Goal: Information Seeking & Learning: Find specific page/section

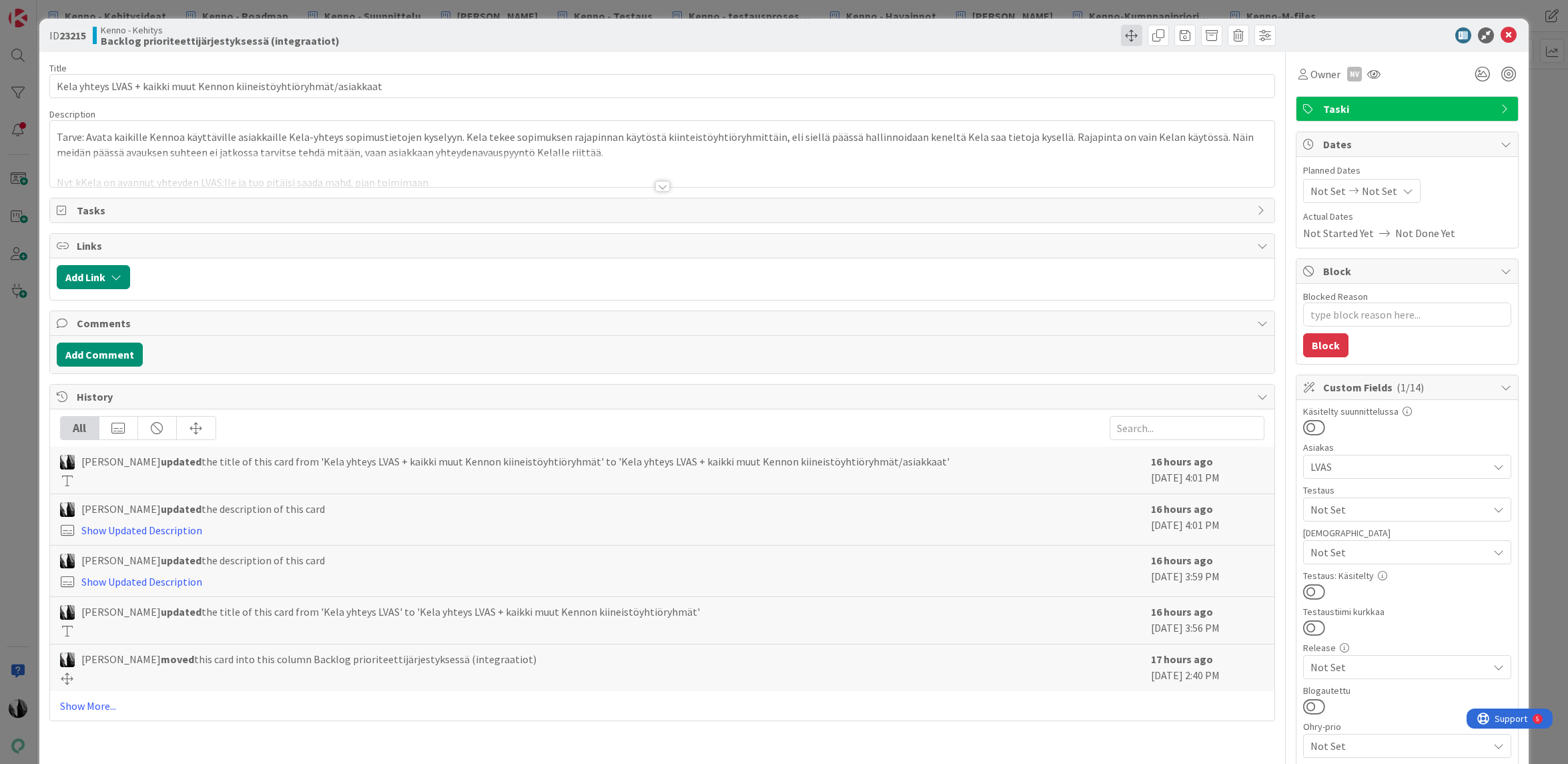
type textarea "x"
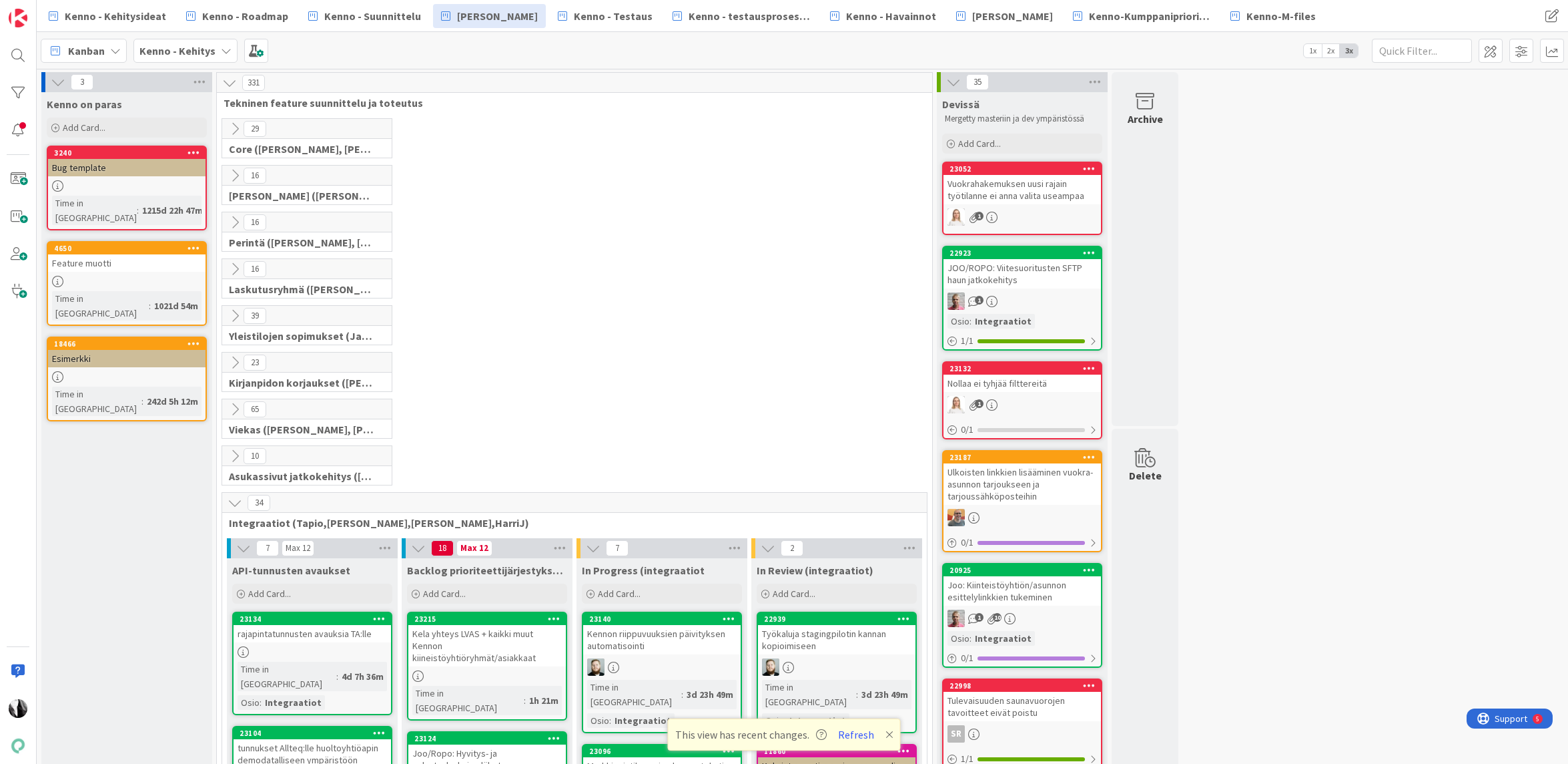
scroll to position [482, 0]
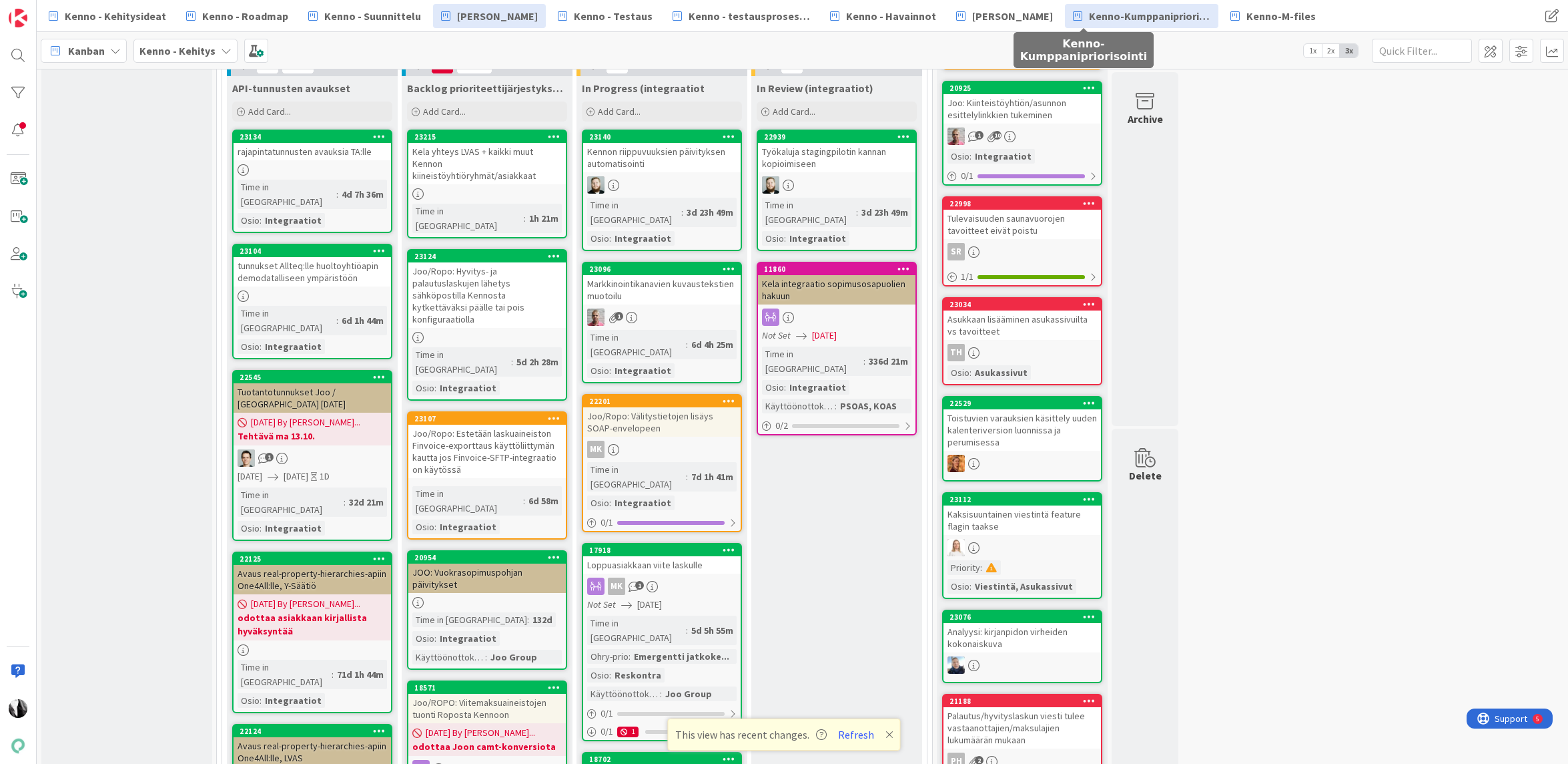
click at [1116, 19] on span "Kenno-Kumppanipriorisointi" at bounding box center [1149, 15] width 122 height 16
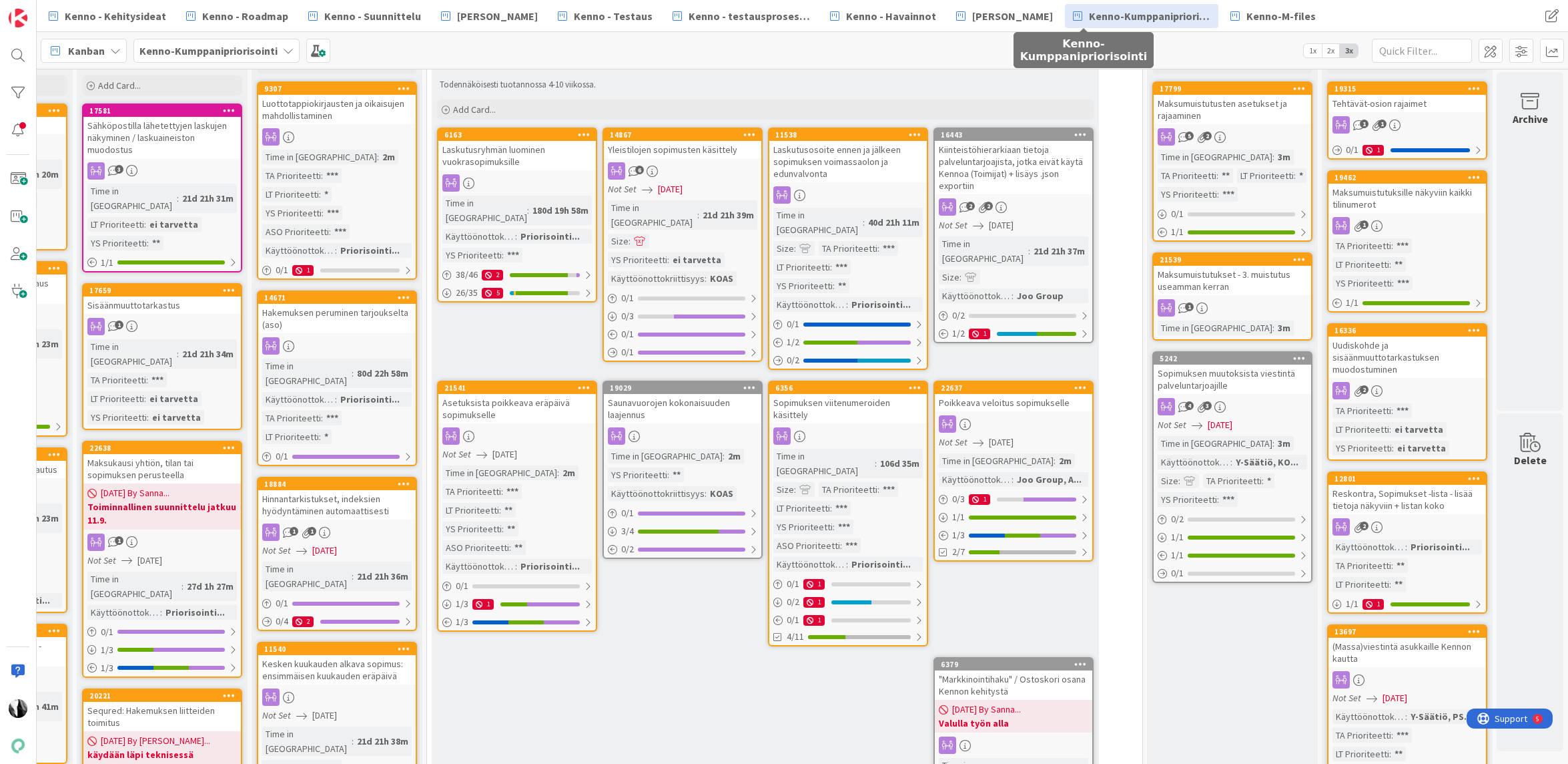
scroll to position [0, 664]
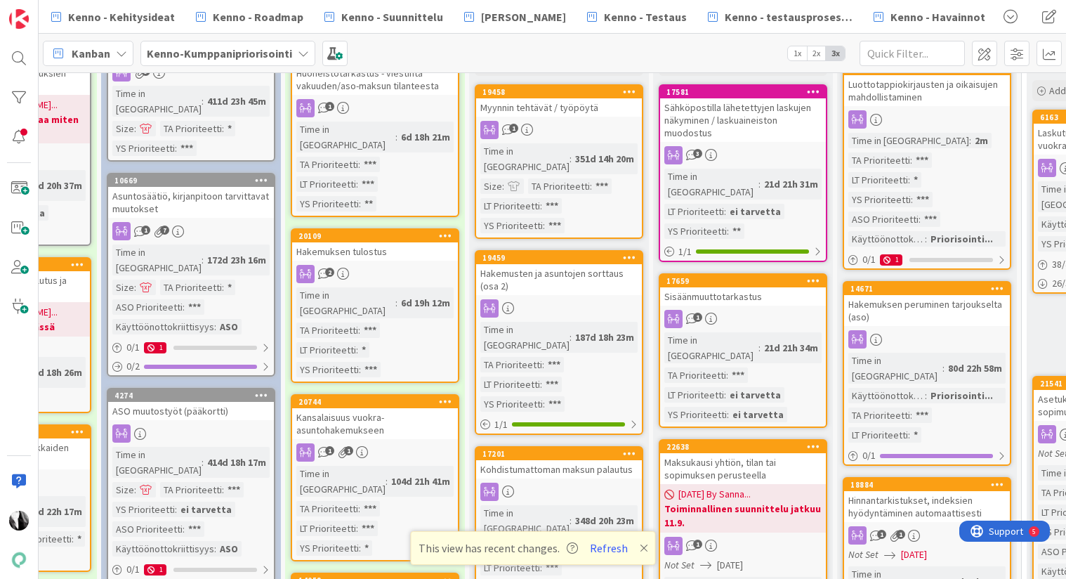
scroll to position [140, 126]
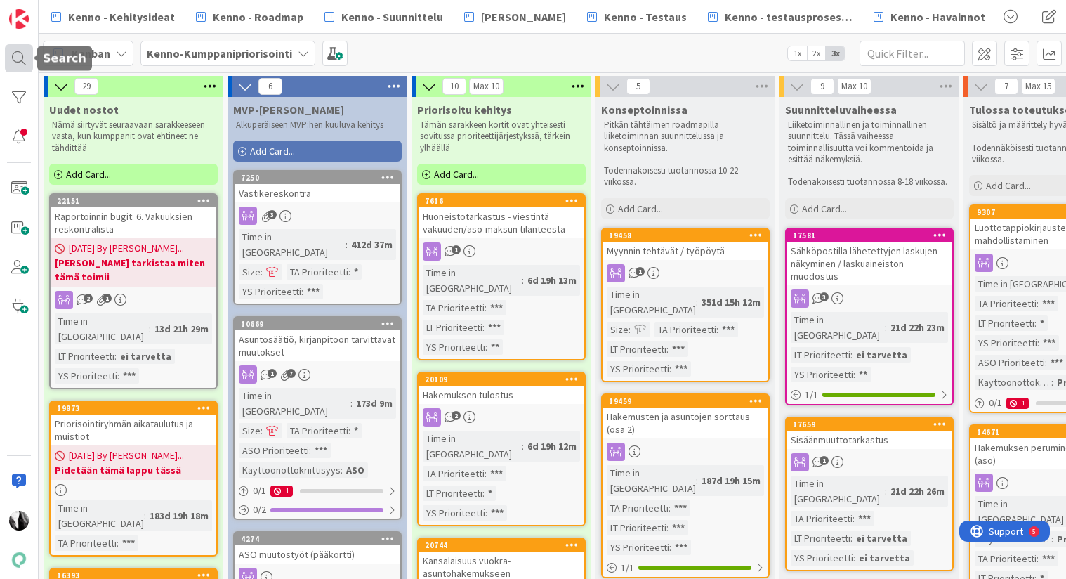
click at [20, 58] on div at bounding box center [19, 58] width 28 height 28
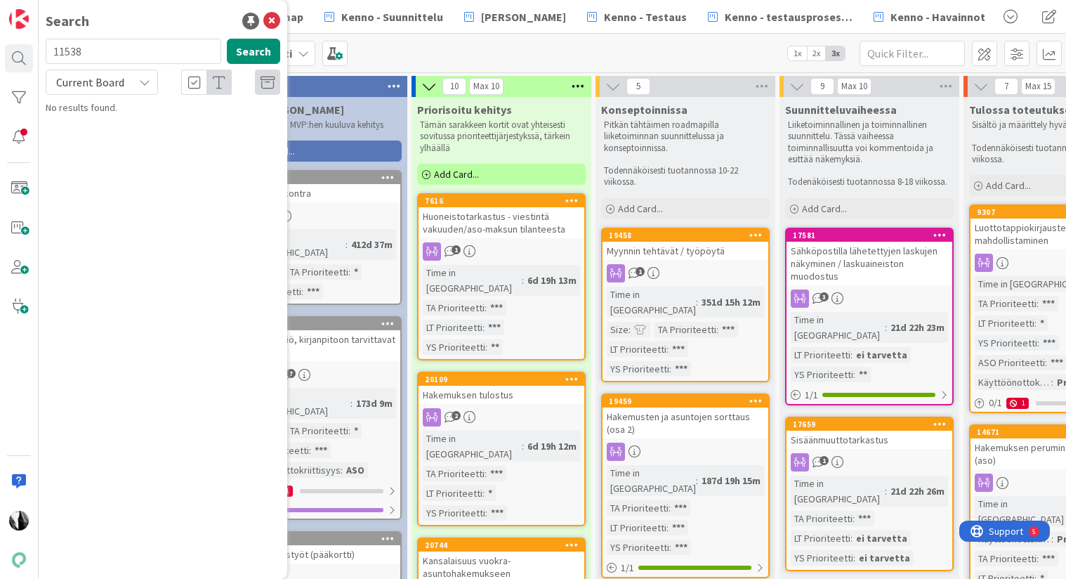
type input "11538"
click at [115, 79] on span "Current Board" at bounding box center [90, 82] width 68 height 14
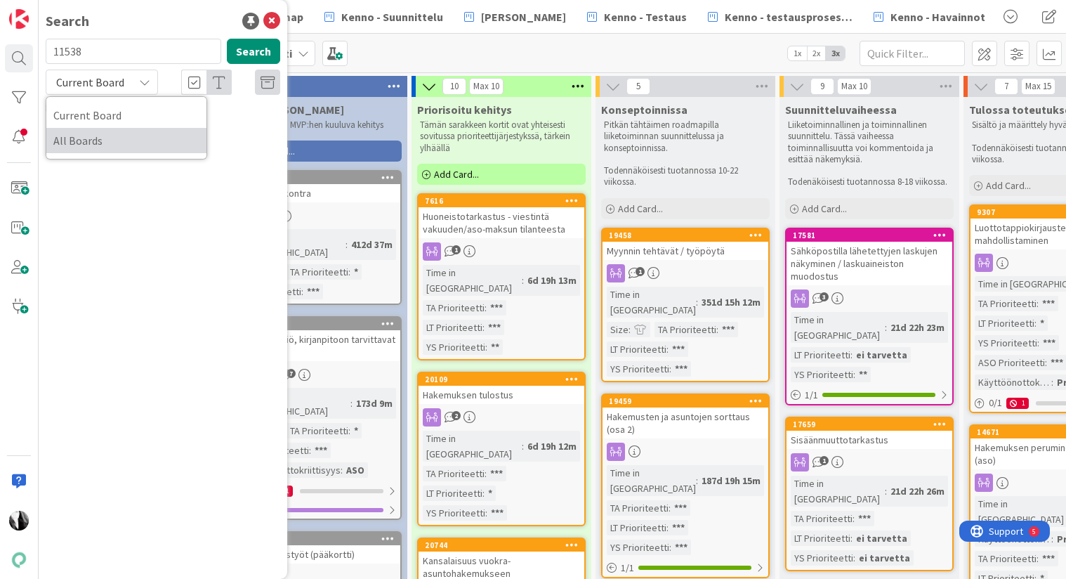
click at [104, 145] on span "All Boards" at bounding box center [126, 140] width 146 height 21
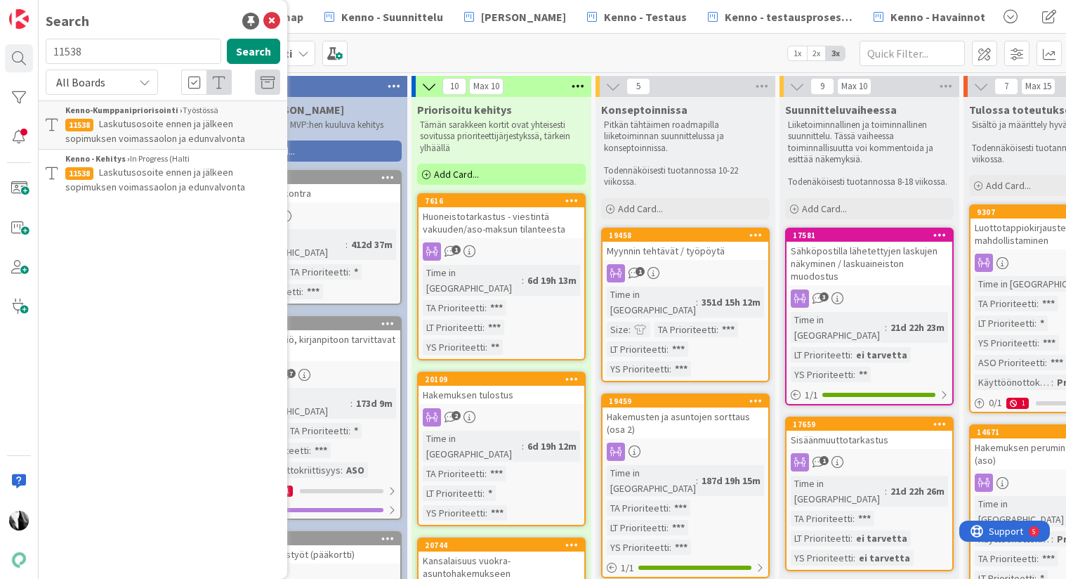
click at [166, 174] on span "Laskutusosoite ennen ja jälkeen sopimuksen voimassaolon ja edunvalvonta" at bounding box center [155, 179] width 180 height 27
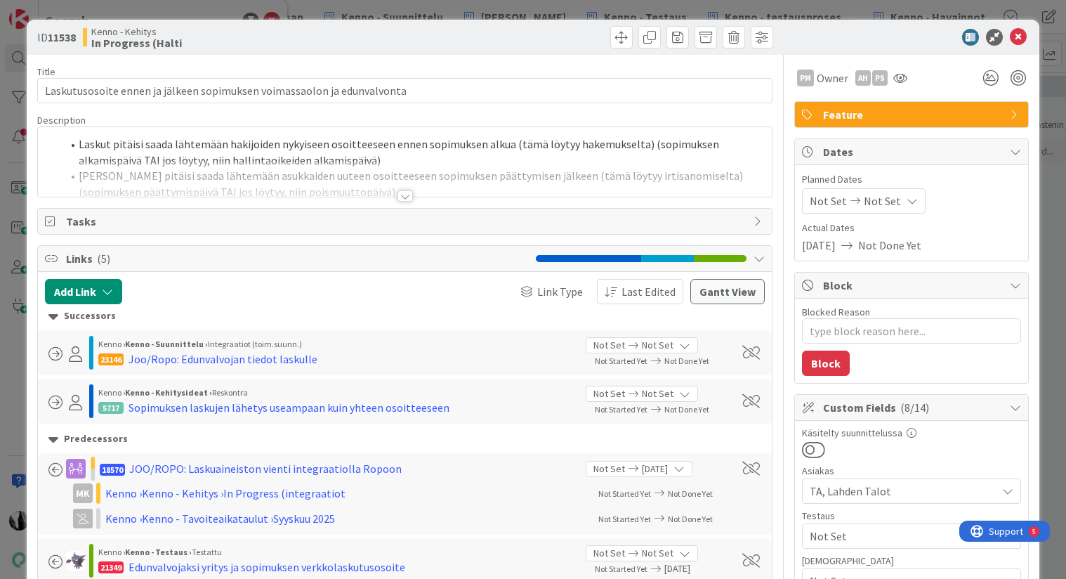
type textarea "x"
click at [401, 193] on div at bounding box center [405, 195] width 15 height 11
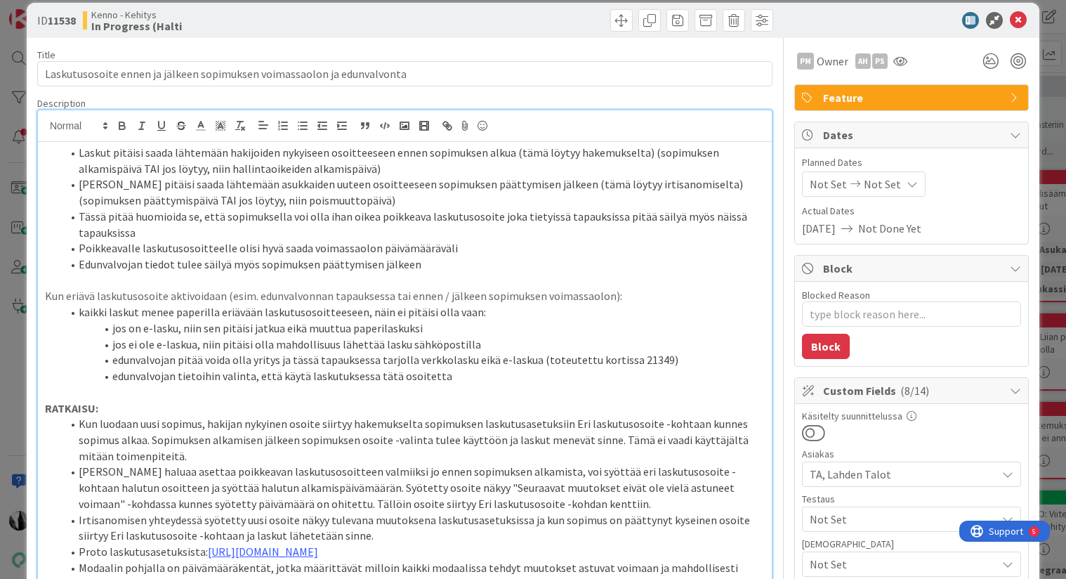
scroll to position [25, 0]
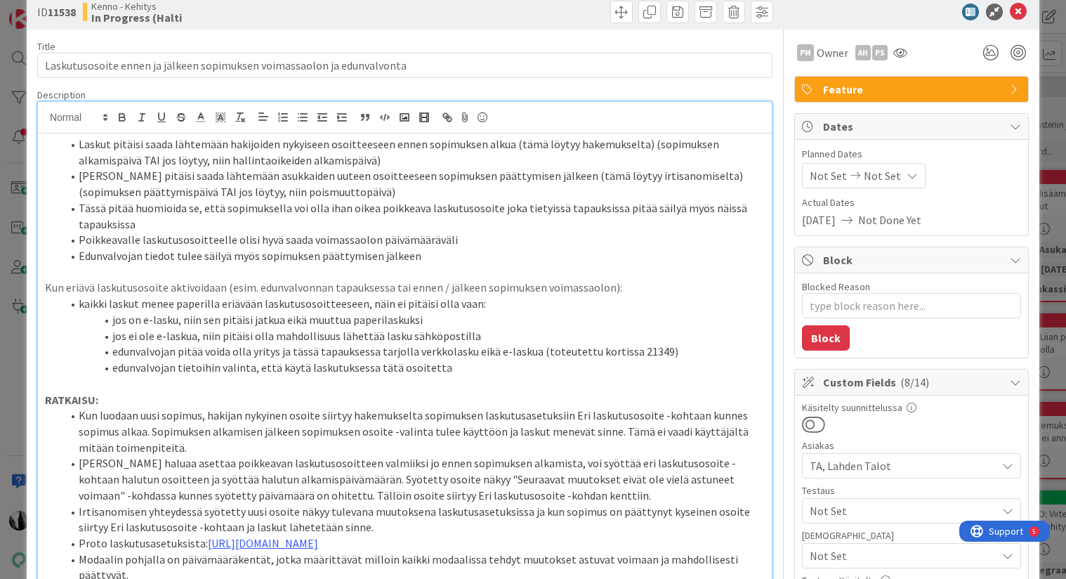
click at [60, 15] on b "11538" at bounding box center [62, 12] width 28 height 14
copy b "11538"
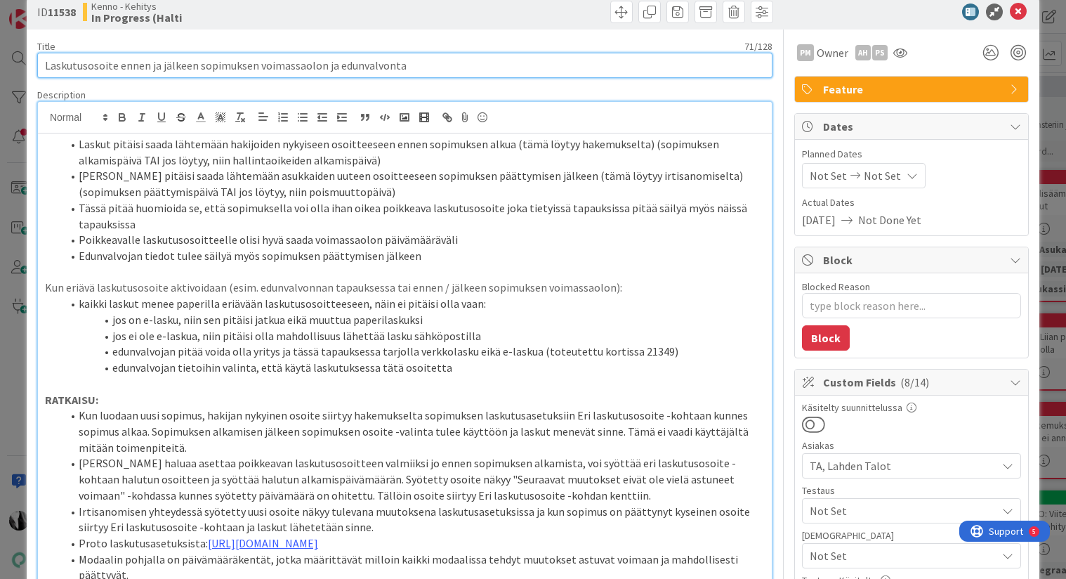
drag, startPoint x: 45, startPoint y: 66, endPoint x: 400, endPoint y: 72, distance: 355.5
click at [400, 72] on input "Laskutusosoite ennen ja jälkeen sopimuksen voimassaolon ja edunvalvonta" at bounding box center [404, 65] width 735 height 25
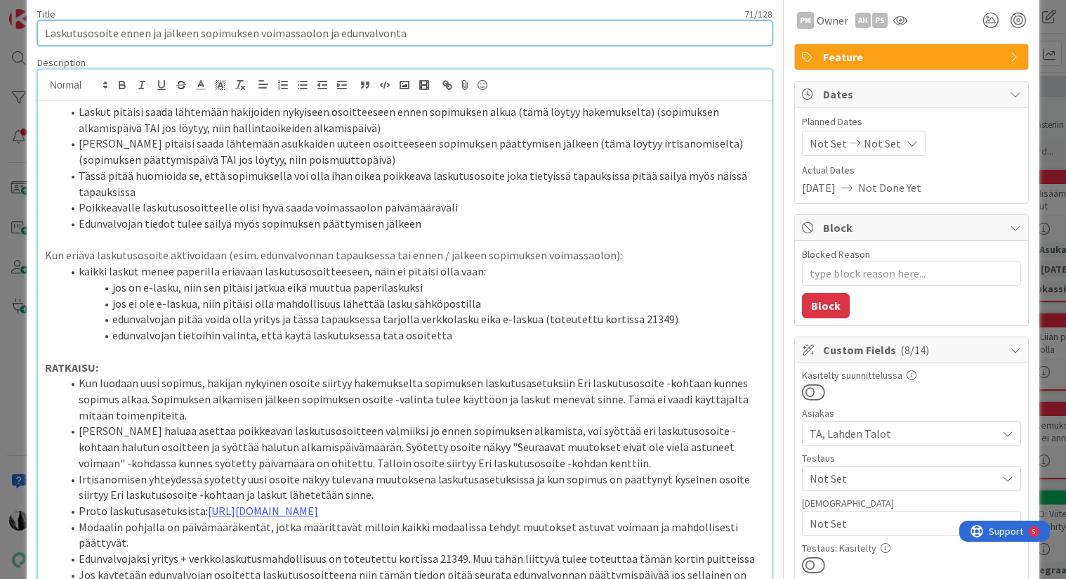
scroll to position [72, 0]
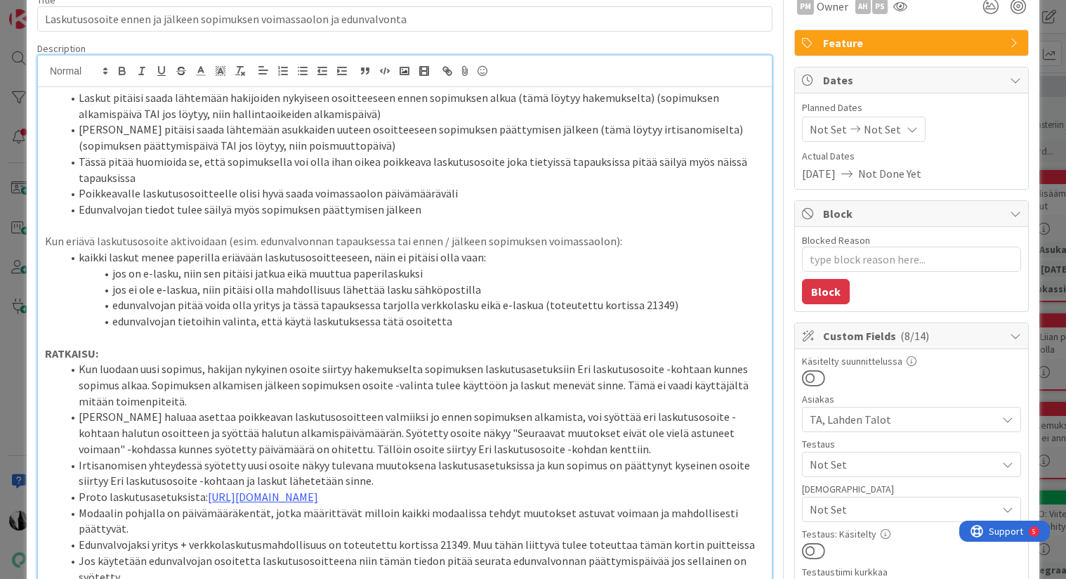
click at [909, 129] on icon at bounding box center [912, 129] width 11 height 11
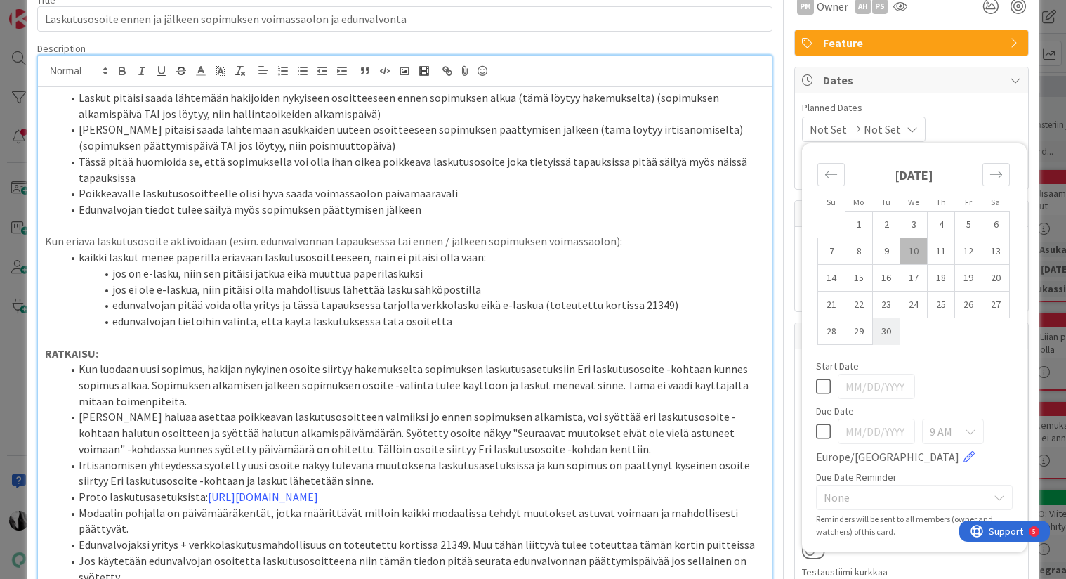
click at [886, 334] on td "30" at bounding box center [886, 331] width 27 height 27
type input "[DATE]"
type textarea "x"
click at [997, 109] on span "Planned Dates" at bounding box center [911, 107] width 219 height 15
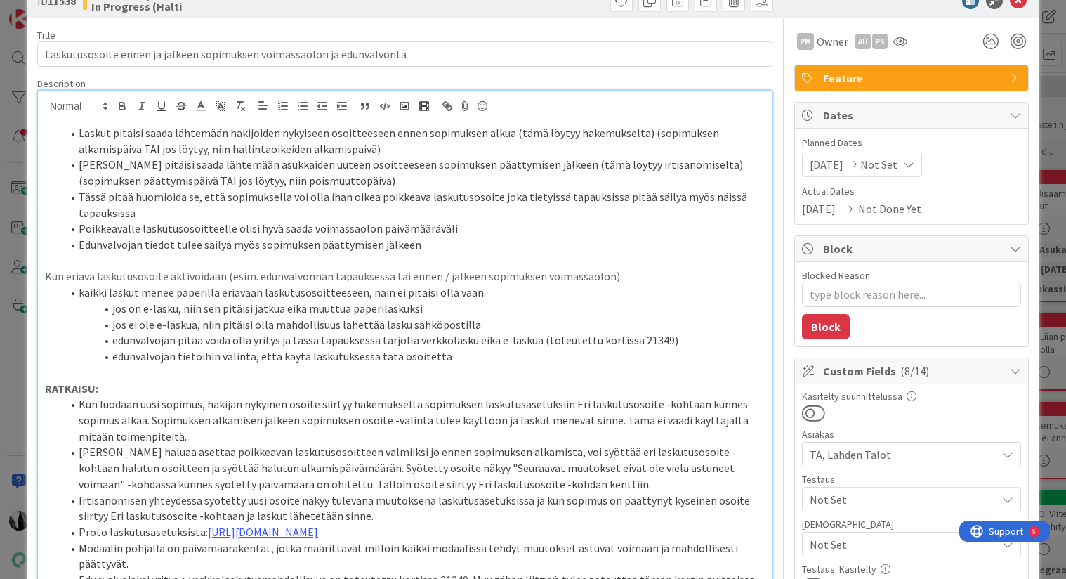
scroll to position [0, 0]
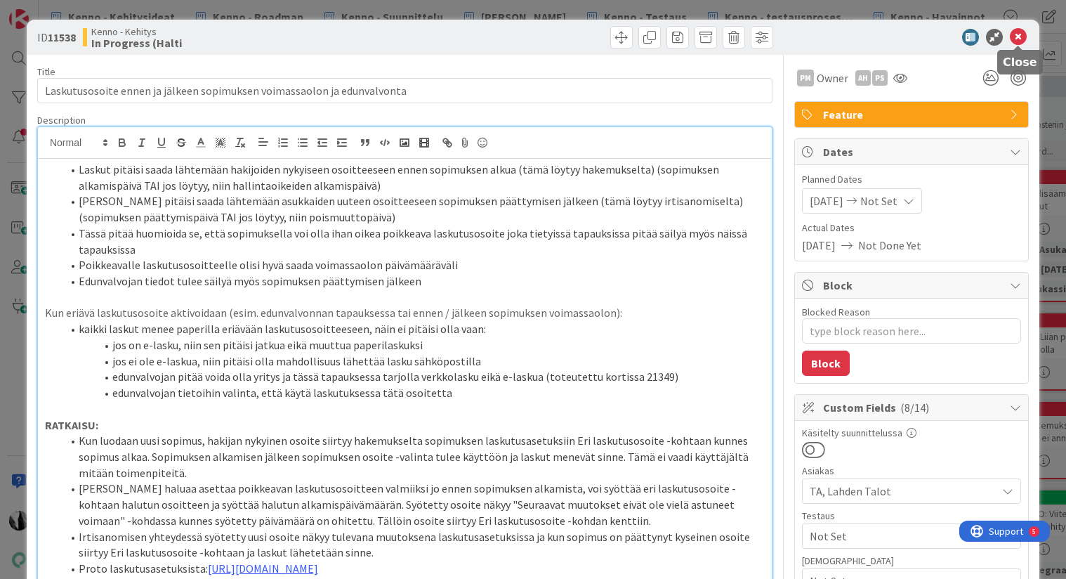
click at [1019, 37] on icon at bounding box center [1018, 37] width 17 height 17
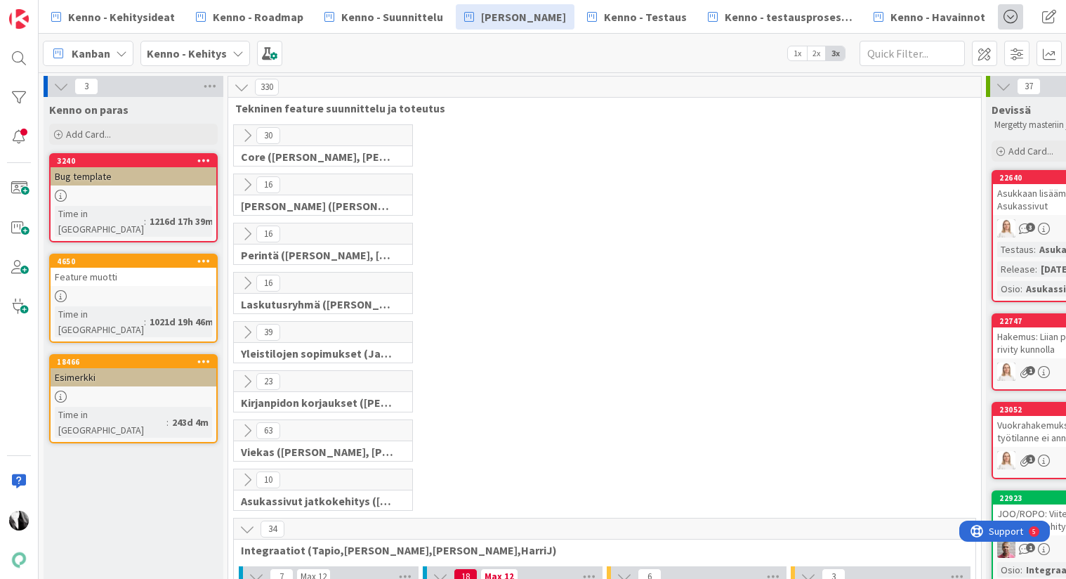
click at [998, 20] on span at bounding box center [1010, 16] width 25 height 25
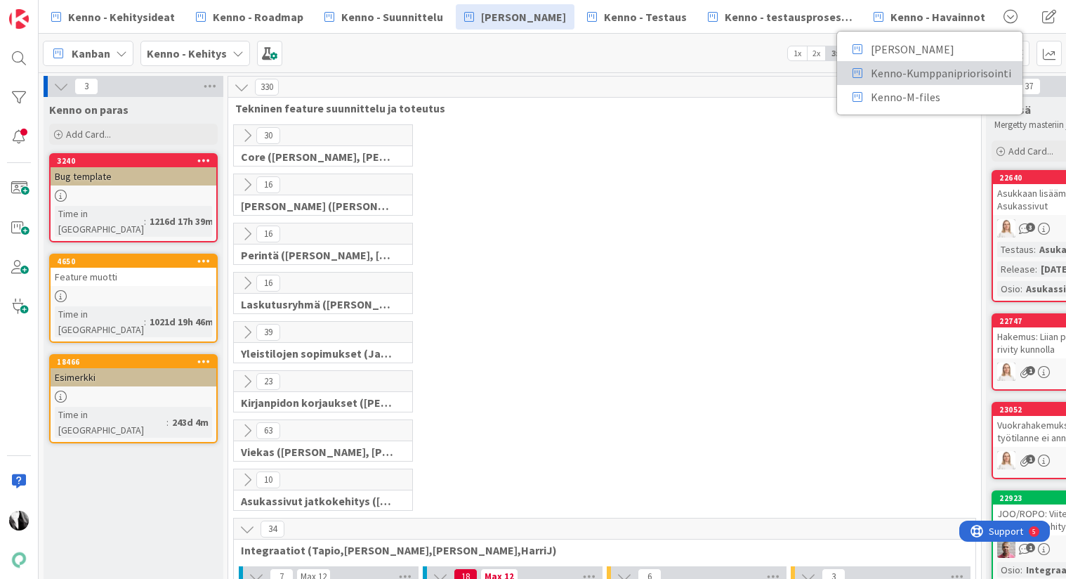
click at [898, 73] on span "Kenno-Kumppanipriorisointi" at bounding box center [941, 73] width 140 height 17
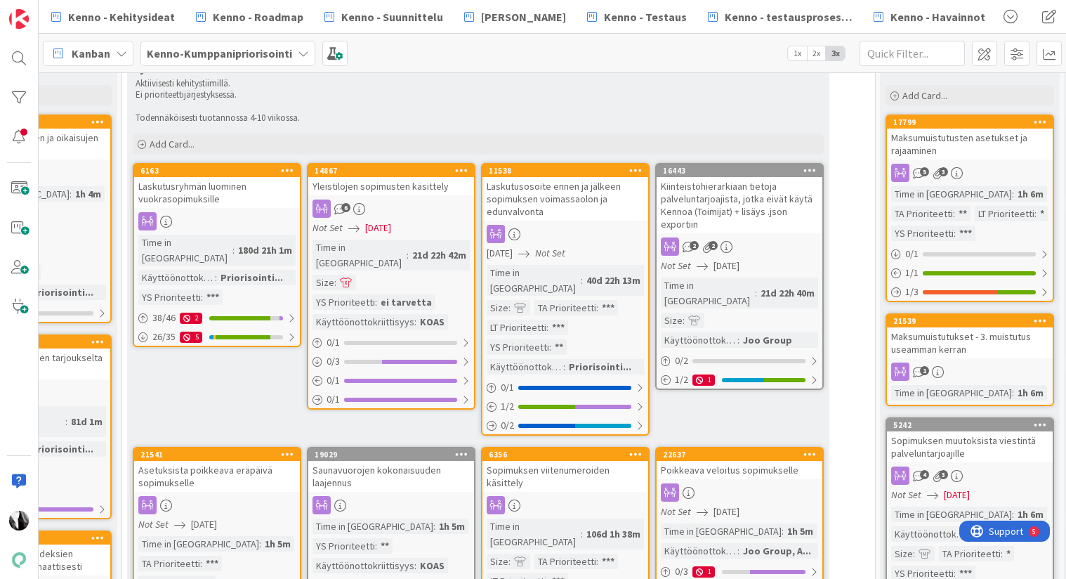
scroll to position [58, 1026]
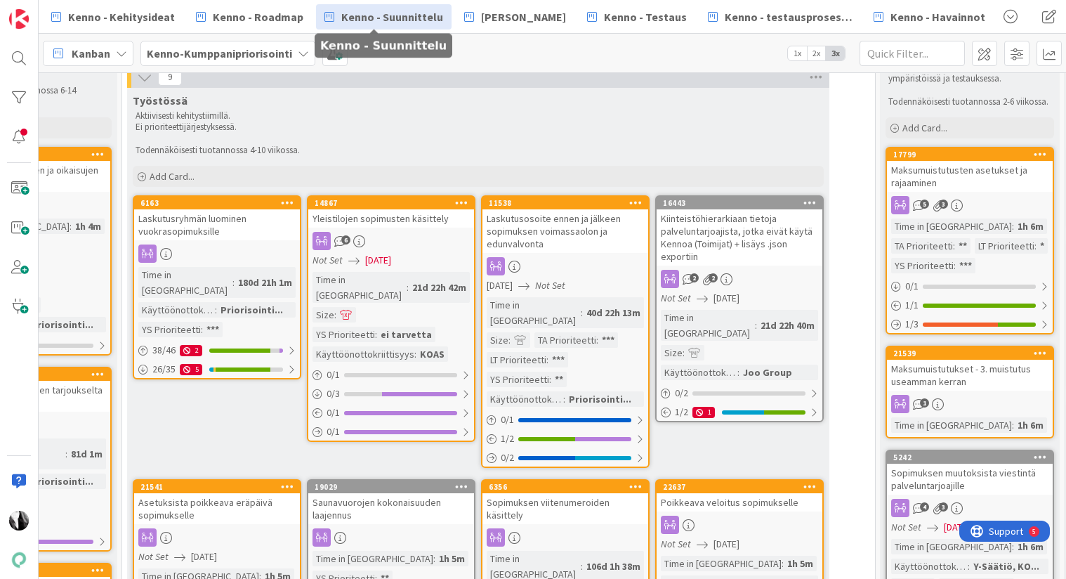
click at [410, 15] on span "Kenno - Suunnittelu" at bounding box center [392, 16] width 102 height 17
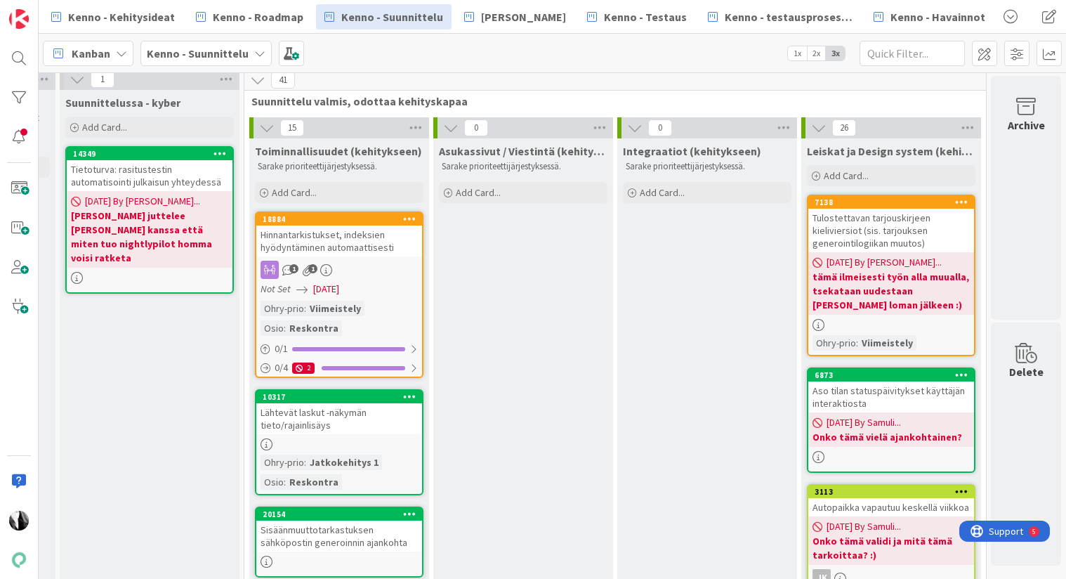
scroll to position [0, 1836]
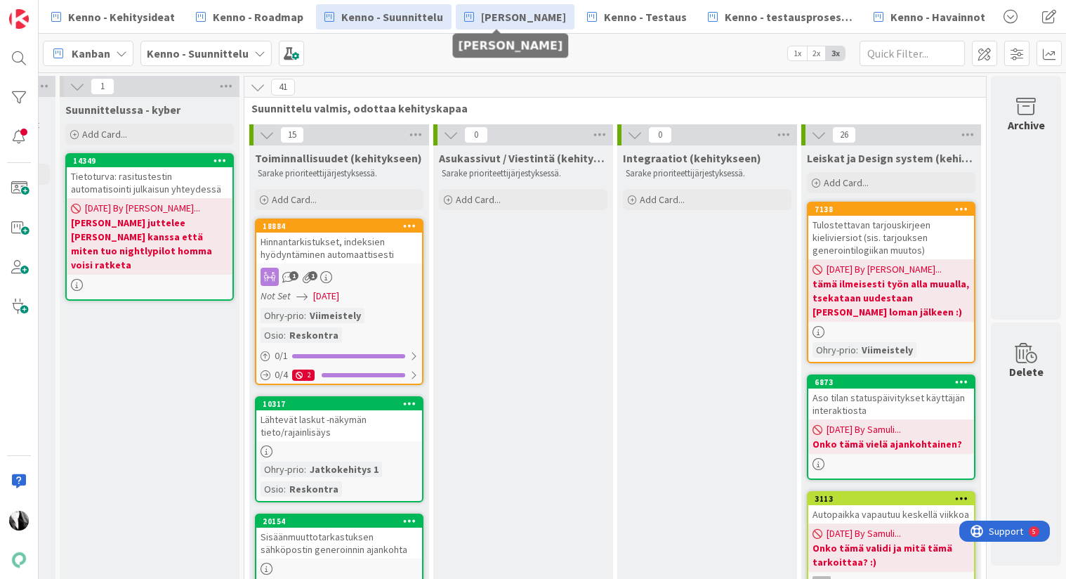
click at [502, 14] on span "[PERSON_NAME]" at bounding box center [523, 16] width 85 height 17
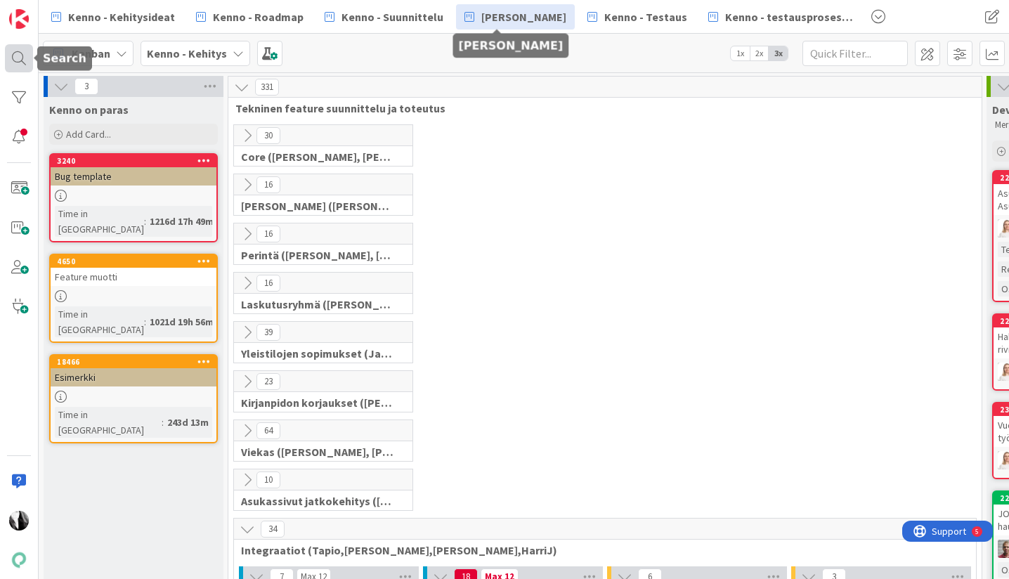
click at [17, 58] on div at bounding box center [19, 58] width 28 height 28
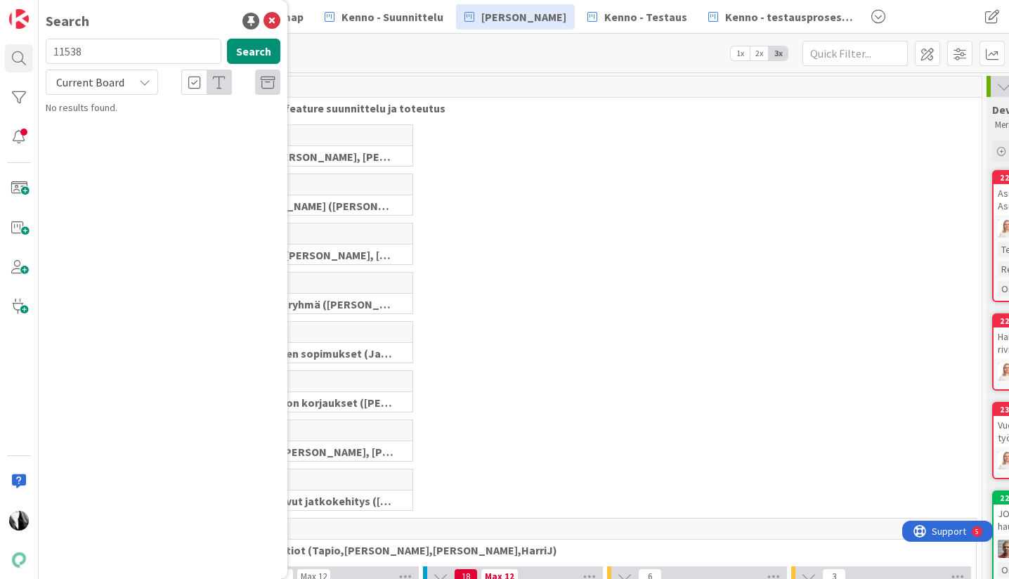
drag, startPoint x: 115, startPoint y: 51, endPoint x: 43, endPoint y: 57, distance: 71.9
click at [43, 57] on div "11538 Search" at bounding box center [162, 54] width 251 height 31
click at [80, 85] on span "Current Board" at bounding box center [90, 82] width 68 height 14
click at [93, 145] on span "All Boards" at bounding box center [126, 140] width 146 height 21
click at [266, 46] on button "Search" at bounding box center [253, 51] width 53 height 25
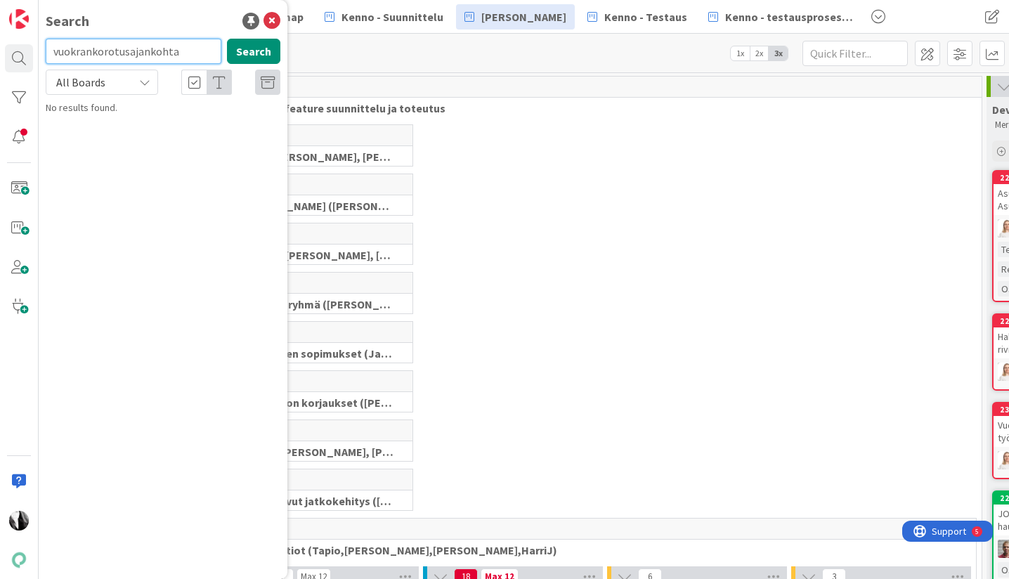
click at [191, 54] on input "vuokrankorotusajankohta" at bounding box center [134, 51] width 176 height 25
click at [267, 49] on button "Search" at bounding box center [253, 51] width 53 height 25
drag, startPoint x: 164, startPoint y: 53, endPoint x: 92, endPoint y: 50, distance: 72.4
click at [92, 50] on input "vuokrankorotus" at bounding box center [134, 51] width 176 height 25
click at [253, 55] on button "Search" at bounding box center [253, 51] width 53 height 25
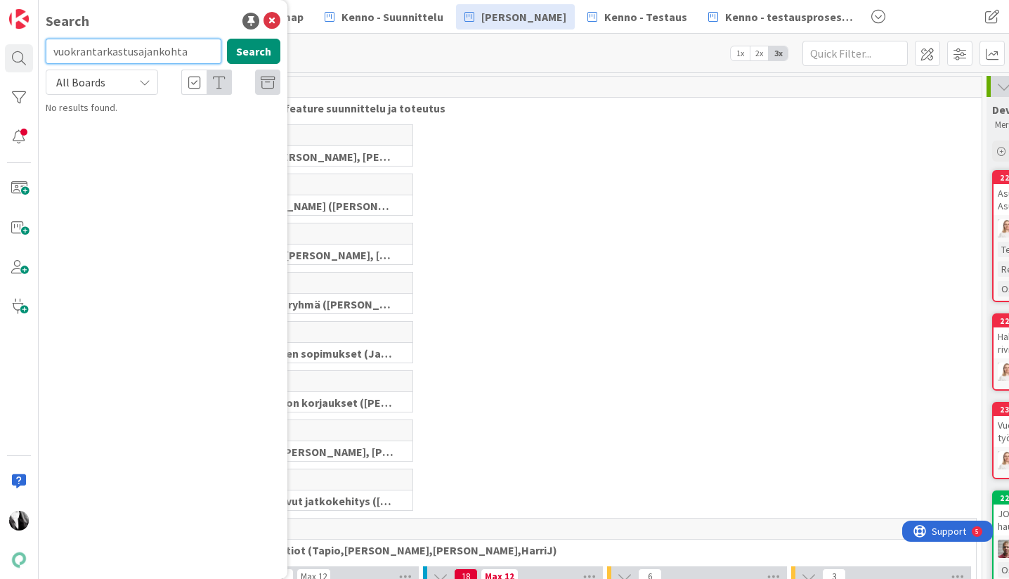
drag, startPoint x: 136, startPoint y: 51, endPoint x: 195, endPoint y: 52, distance: 58.3
click at [195, 52] on input "vuokrantarkastusajankohta" at bounding box center [134, 51] width 176 height 25
type input "vuokrantarkastus"
click at [249, 48] on button "Search" at bounding box center [253, 51] width 53 height 25
click at [274, 18] on icon at bounding box center [271, 21] width 17 height 17
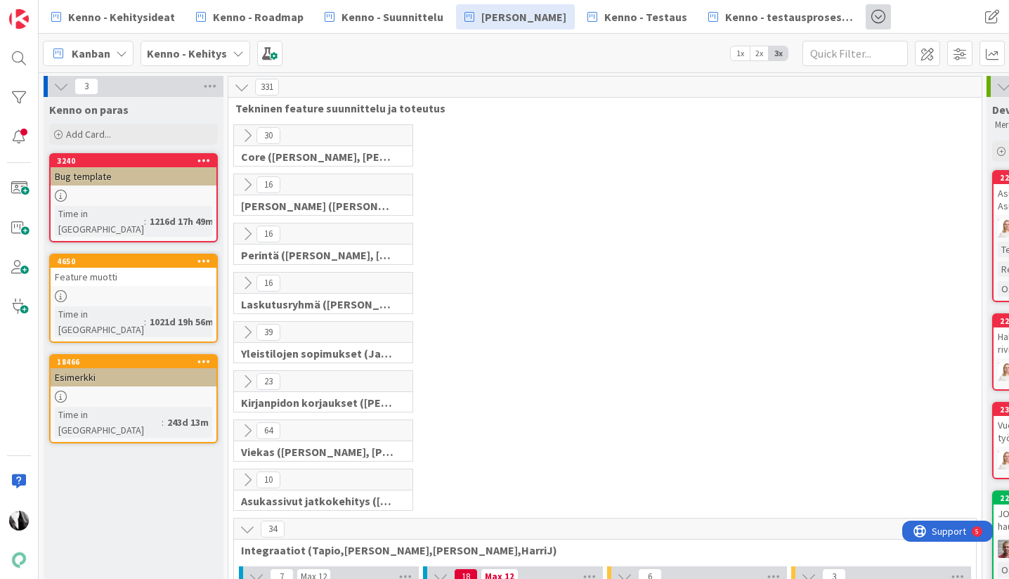
click at [865, 15] on span at bounding box center [877, 16] width 25 height 25
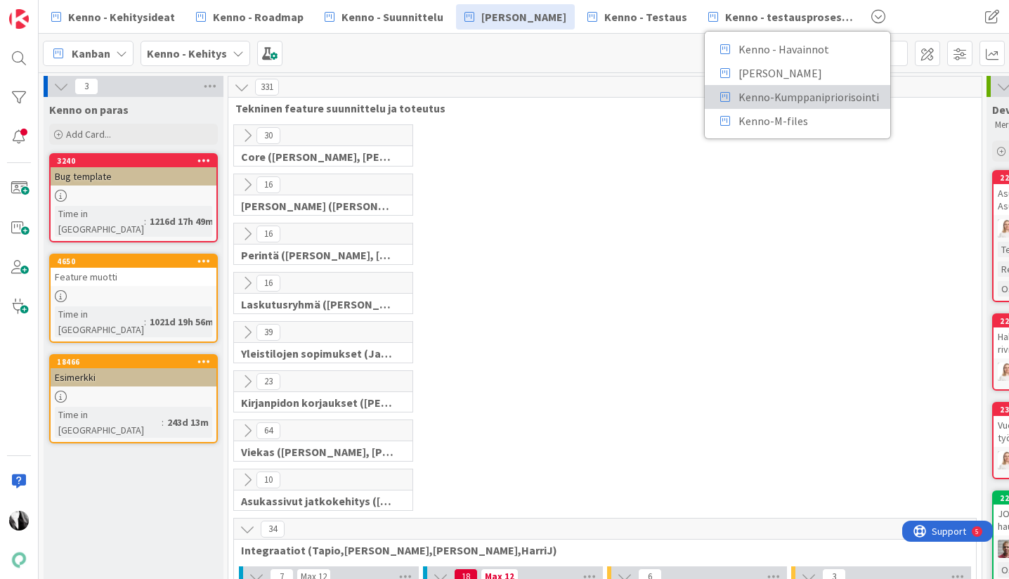
click at [813, 89] on span "Kenno-Kumppanipriorisointi" at bounding box center [808, 97] width 140 height 17
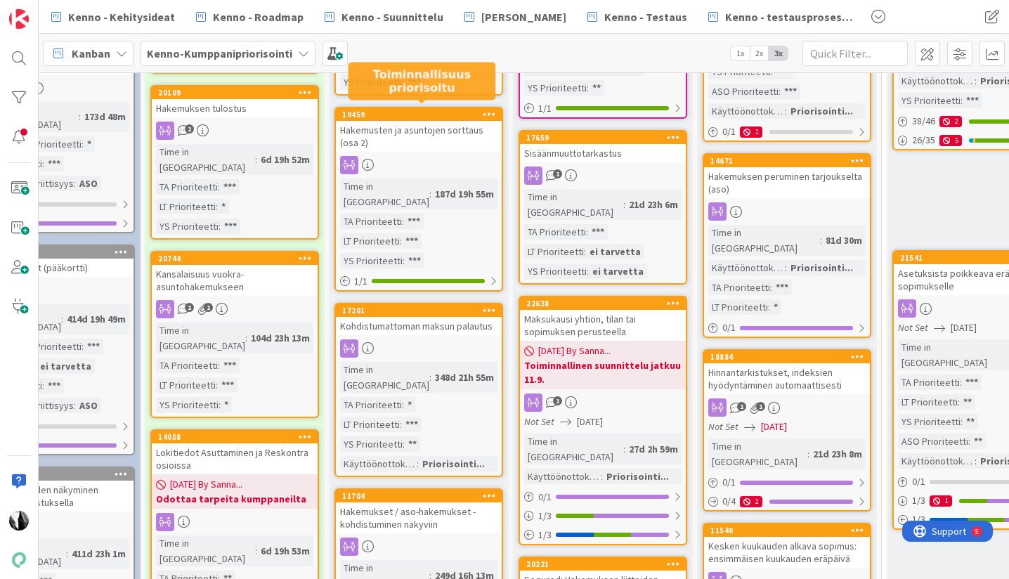
scroll to position [289, 267]
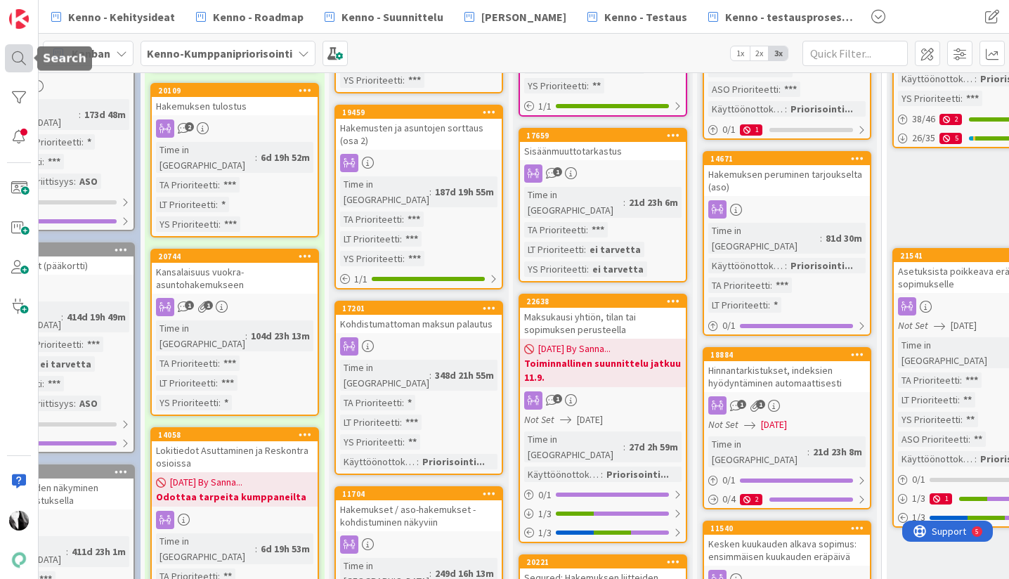
click at [13, 60] on div at bounding box center [19, 58] width 28 height 28
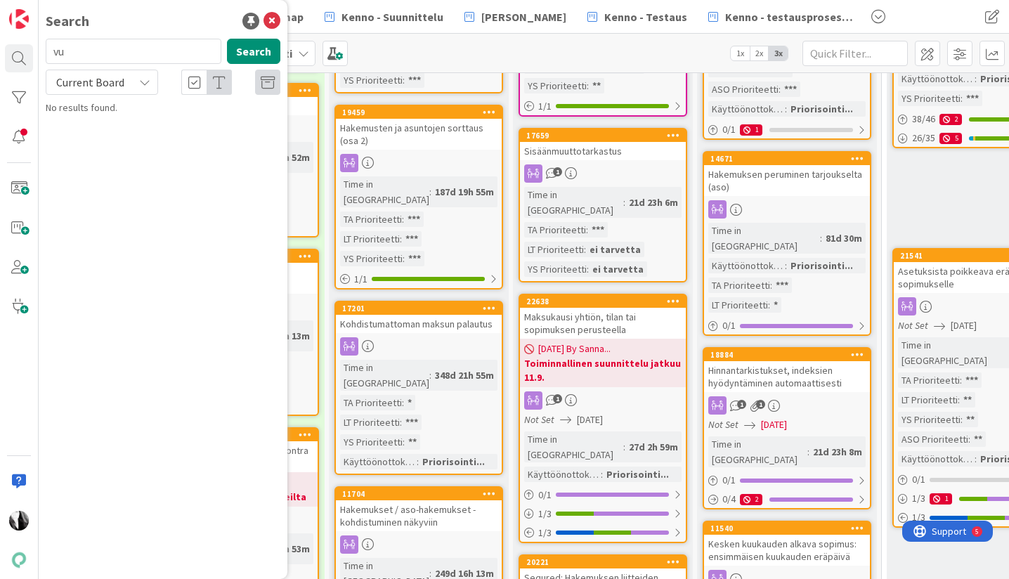
type input "v"
type input "23206"
click at [139, 80] on icon at bounding box center [144, 82] width 11 height 11
click at [118, 133] on span "All Boards" at bounding box center [126, 140] width 146 height 21
click at [201, 114] on div "Kenno - Kehitysideat › Uudet ideat" at bounding box center [172, 110] width 215 height 13
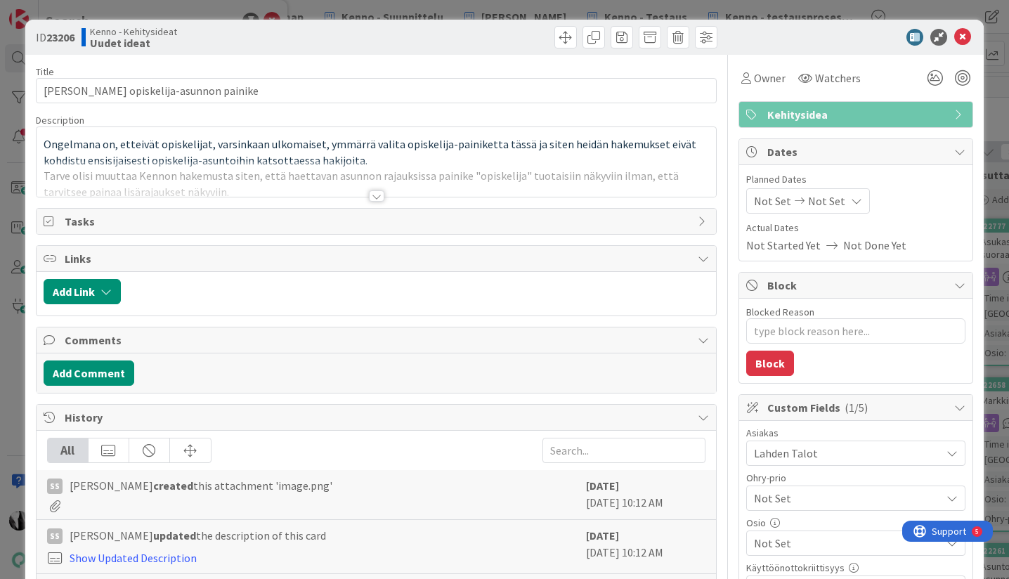
type textarea "x"
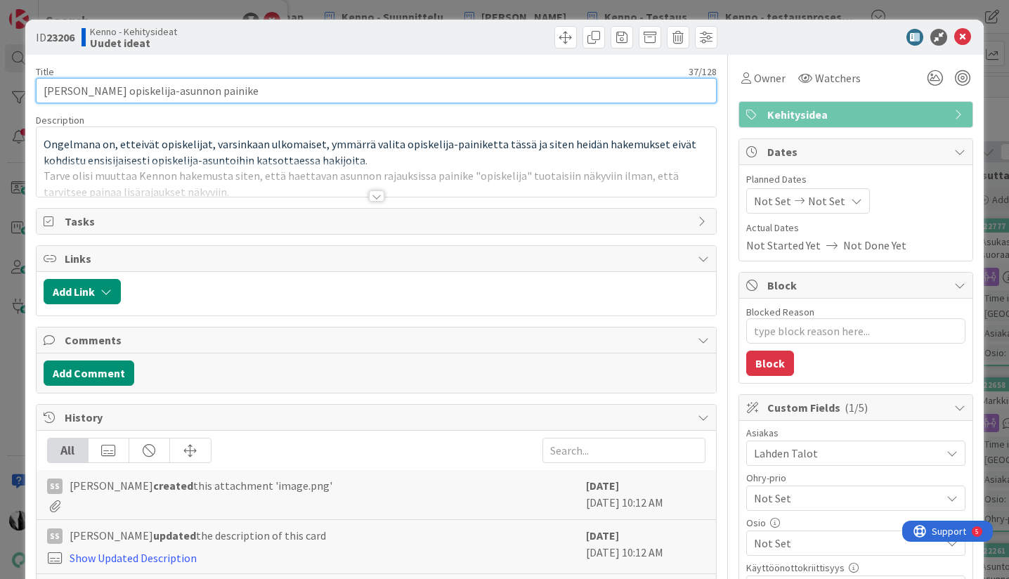
click at [239, 92] on input "Hakemuksen opiskelija-asunnon painike" at bounding box center [376, 90] width 681 height 25
drag, startPoint x: 239, startPoint y: 92, endPoint x: 46, endPoint y: 93, distance: 192.5
click at [46, 93] on input "Hakemuksen opiskelija-asunnon painike" at bounding box center [376, 90] width 681 height 25
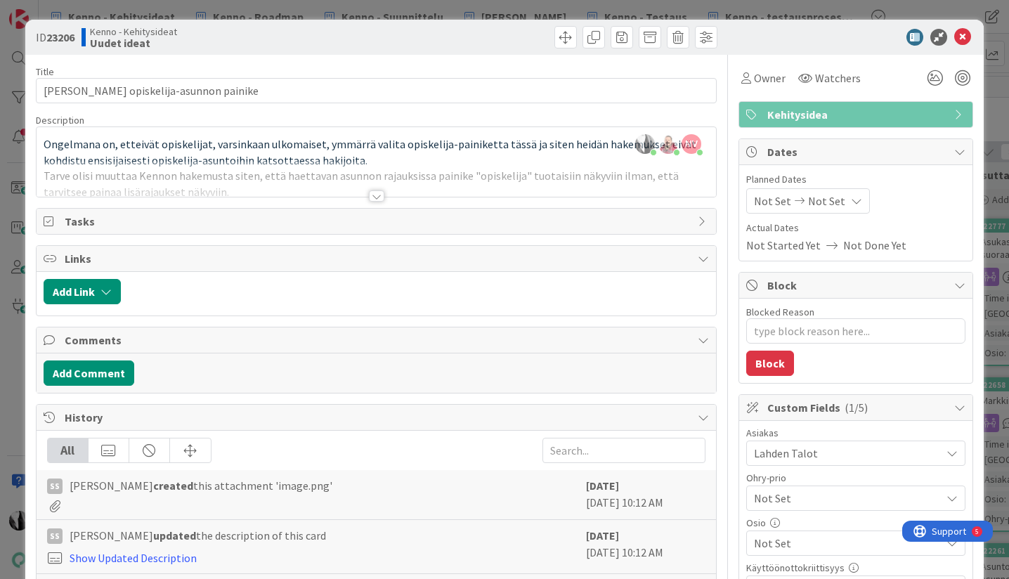
click at [373, 196] on div at bounding box center [376, 195] width 15 height 11
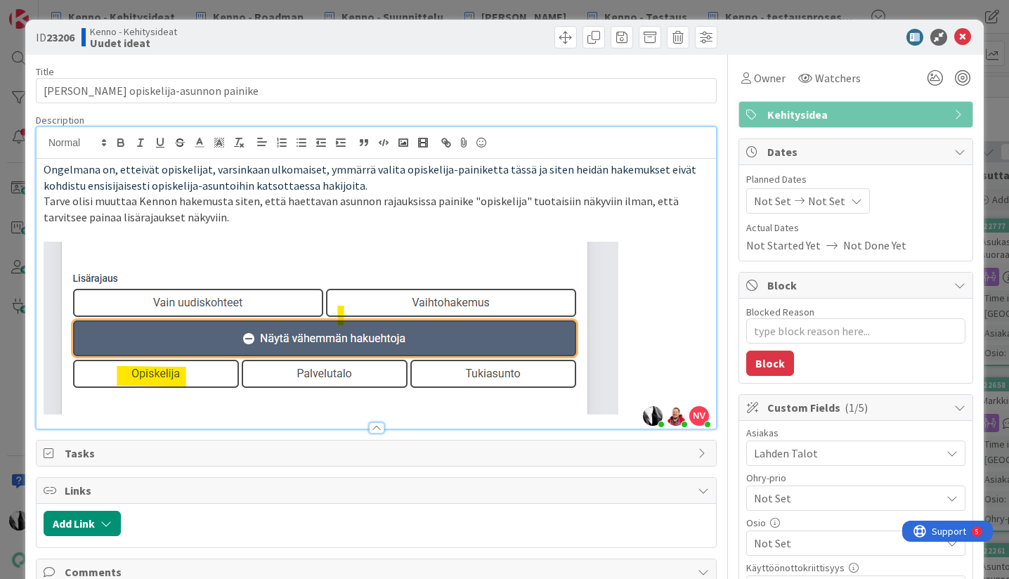
click at [851, 36] on div at bounding box center [848, 37] width 249 height 17
click at [825, 39] on div at bounding box center [848, 37] width 249 height 17
click at [965, 34] on icon at bounding box center [962, 37] width 17 height 17
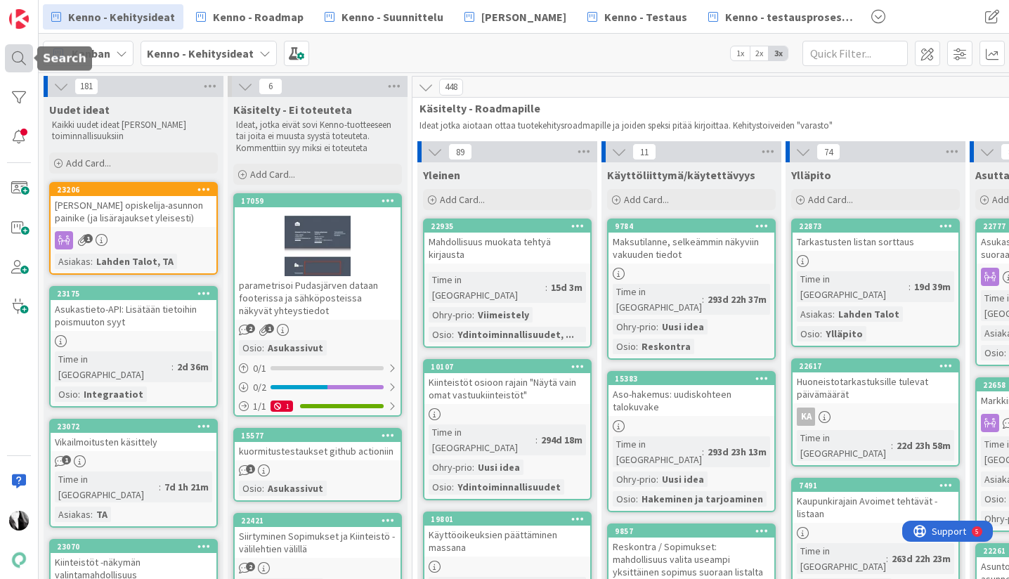
click at [24, 55] on div at bounding box center [19, 58] width 28 height 28
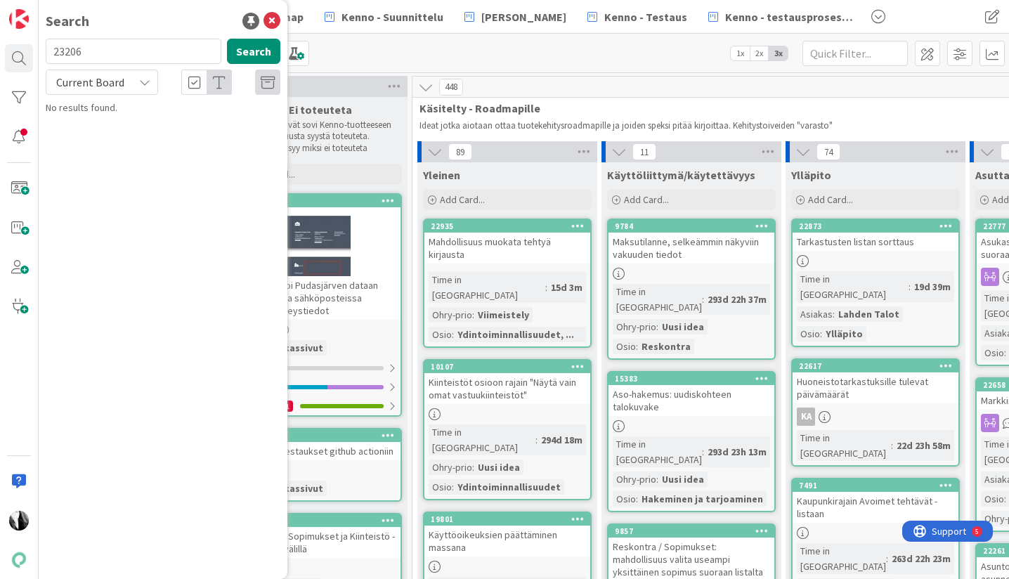
drag, startPoint x: 123, startPoint y: 57, endPoint x: 46, endPoint y: 51, distance: 77.5
click at [46, 51] on input "23206" at bounding box center [134, 51] width 176 height 25
type input "23086"
click at [131, 80] on div "Current Board" at bounding box center [102, 82] width 112 height 25
click at [103, 148] on span "All Boards" at bounding box center [126, 140] width 146 height 21
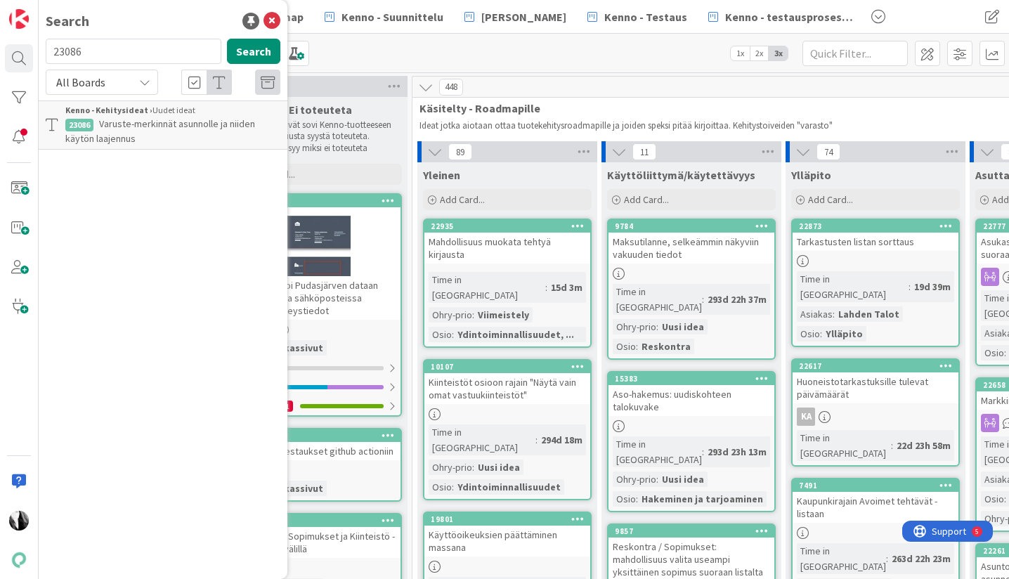
click at [197, 131] on p "Varuste-merkinnät asunnolle ja niiden käytön laajennus" at bounding box center [172, 132] width 215 height 30
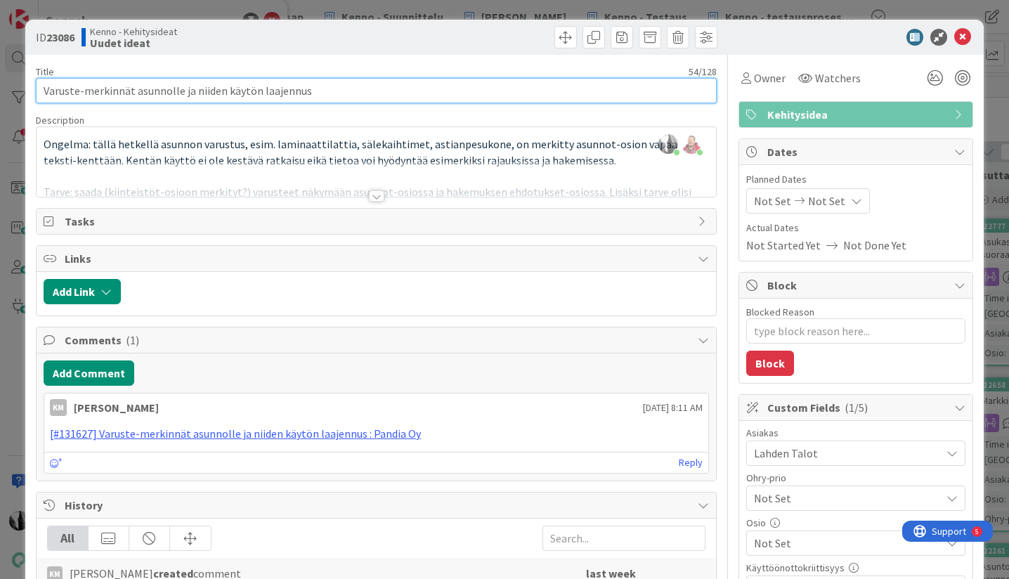
drag, startPoint x: 318, startPoint y: 89, endPoint x: 44, endPoint y: 93, distance: 274.0
click at [44, 93] on input "Varuste-merkinnät asunnolle ja niiden käytön laajennus" at bounding box center [376, 90] width 681 height 25
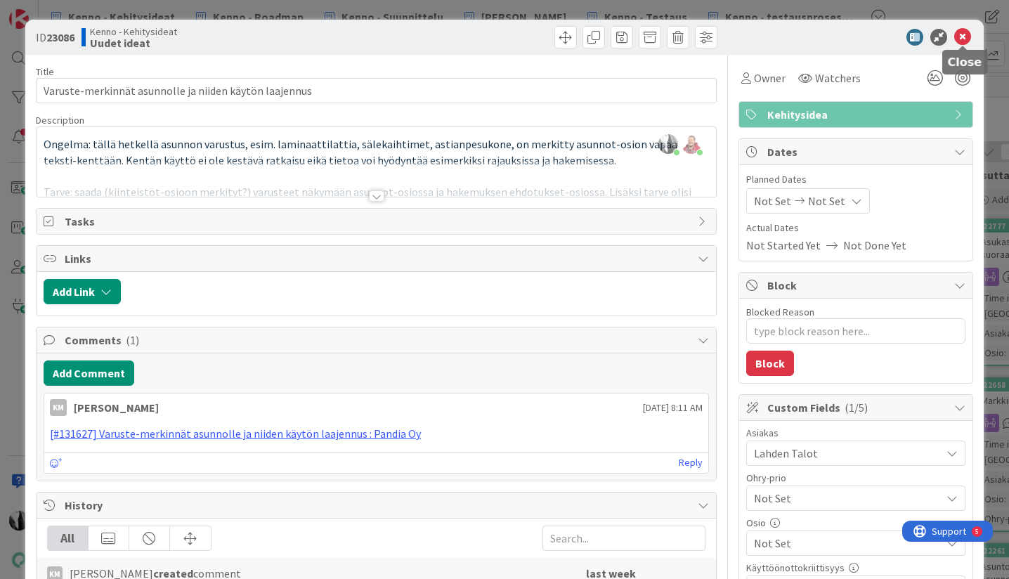
click at [966, 34] on icon at bounding box center [962, 37] width 17 height 17
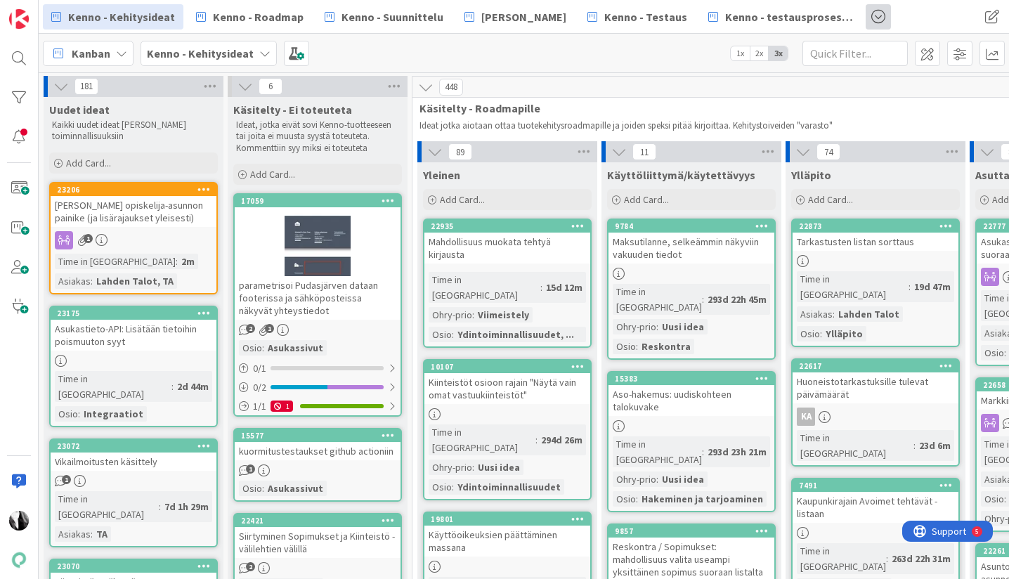
click at [865, 15] on span at bounding box center [877, 16] width 25 height 25
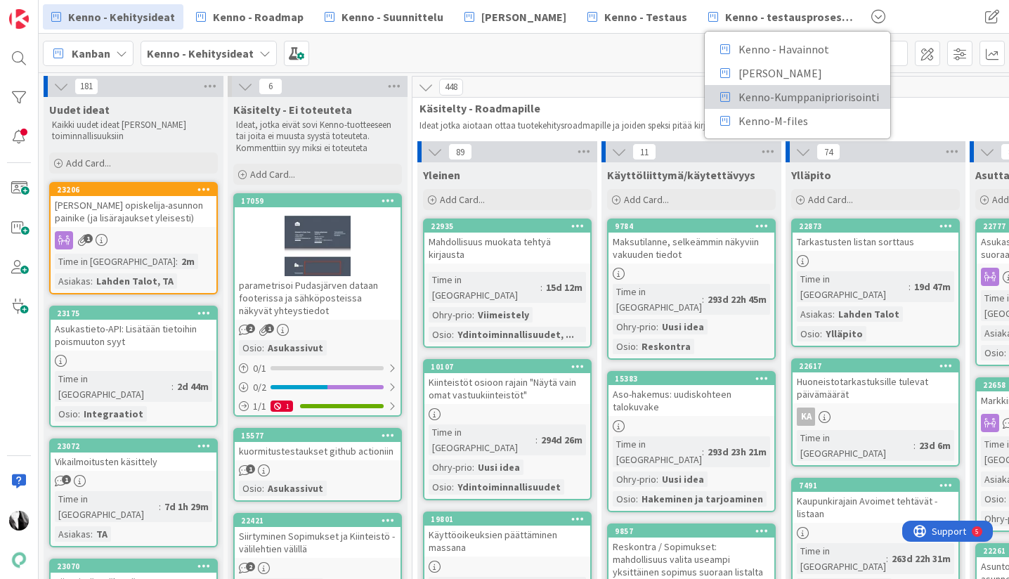
click at [794, 93] on span "Kenno-Kumppanipriorisointi" at bounding box center [808, 97] width 140 height 17
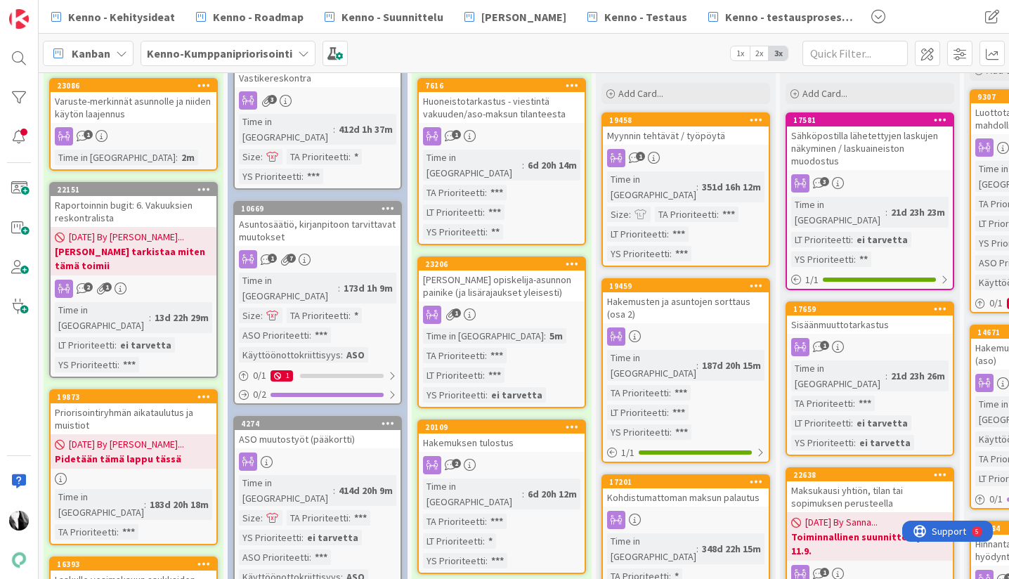
scroll to position [120, 0]
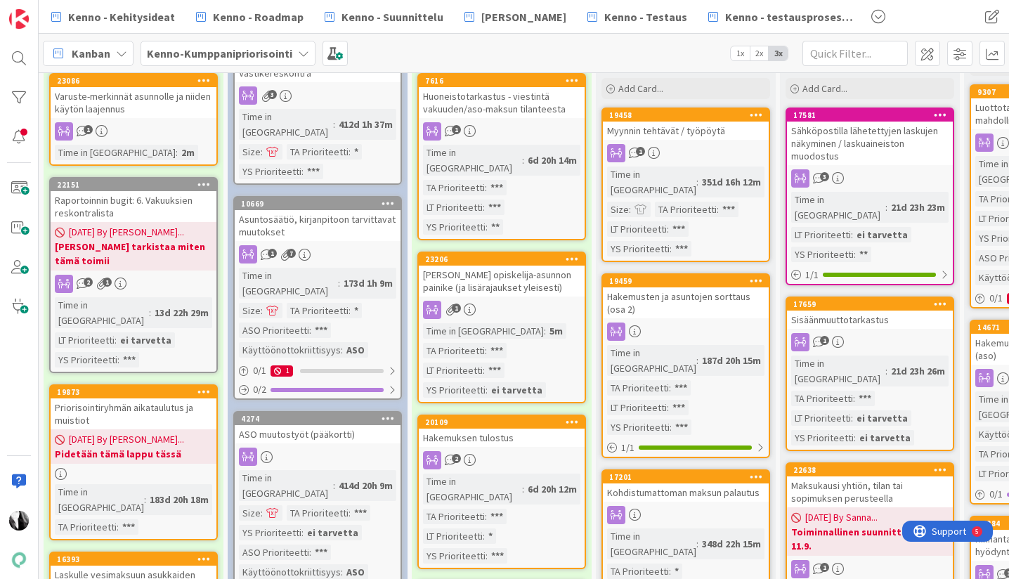
click at [518, 272] on div "Hakemuksen opiskelija-asunnon painike (ja lisärajaukset yleisesti)" at bounding box center [502, 281] width 166 height 31
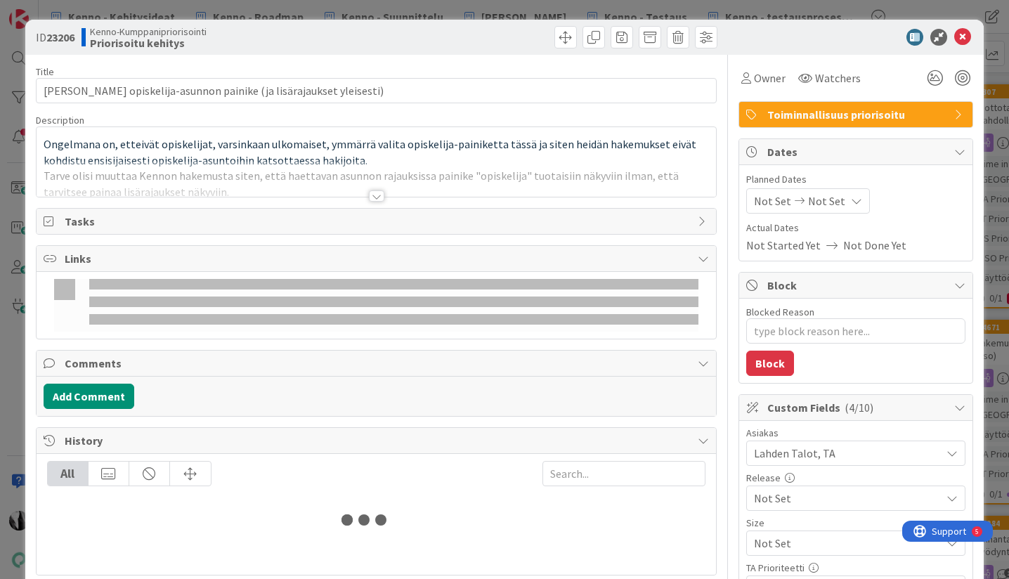
type textarea "x"
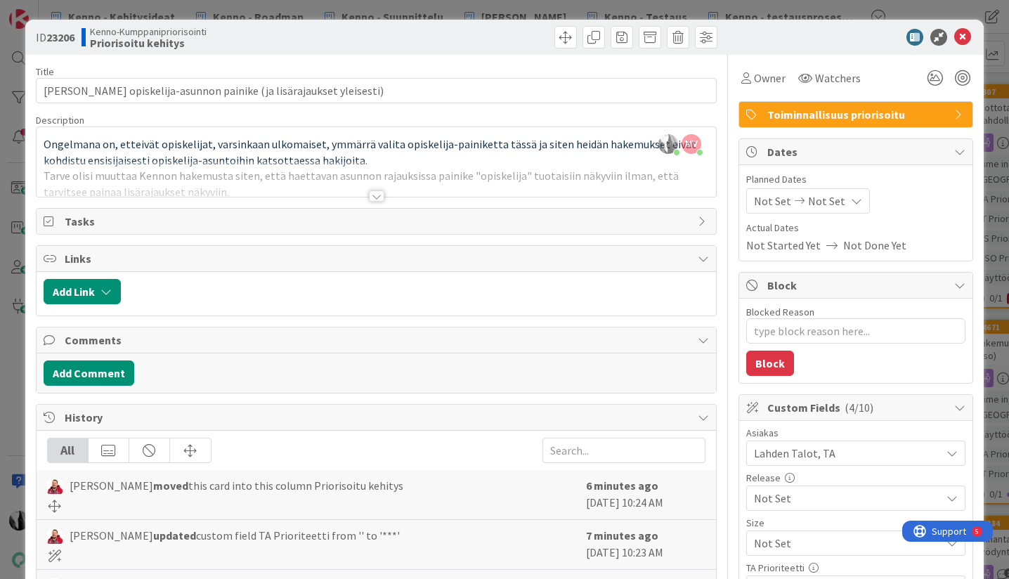
scroll to position [16, 0]
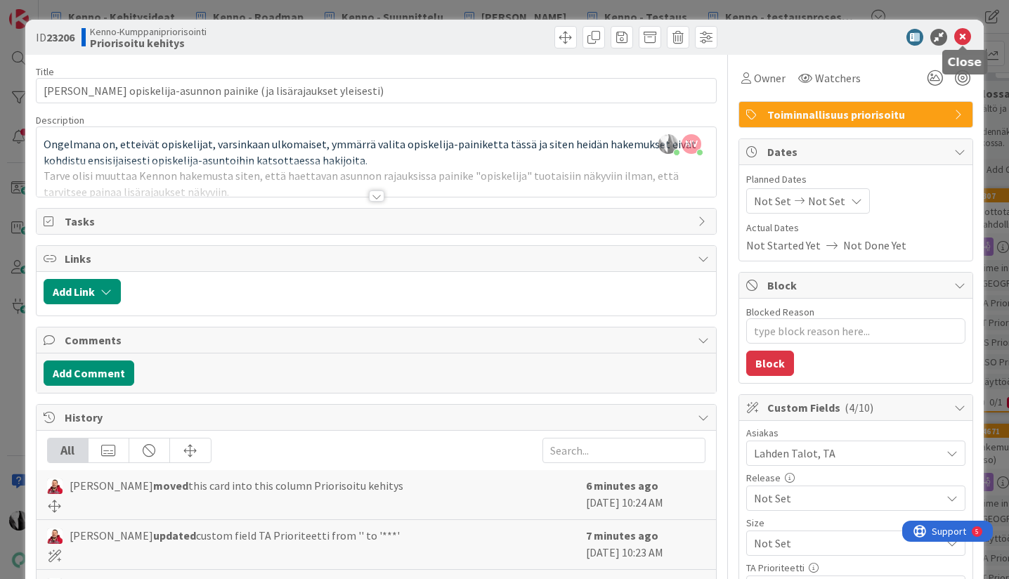
click at [962, 33] on icon at bounding box center [962, 37] width 17 height 17
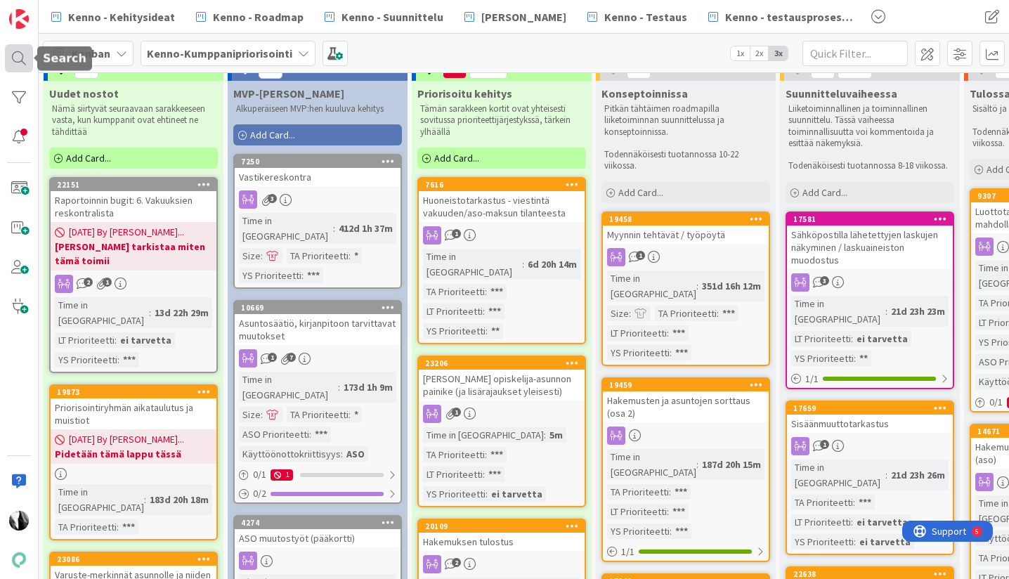
click at [22, 59] on div at bounding box center [19, 58] width 28 height 28
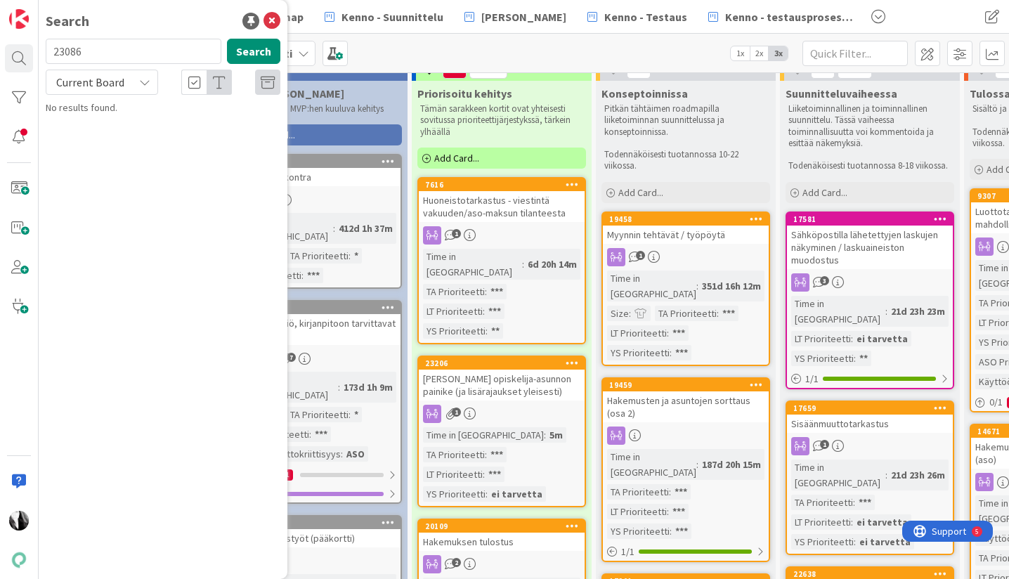
click at [114, 53] on input "23086" at bounding box center [134, 51] width 176 height 25
type input "2"
type input "23175"
click at [96, 79] on span "Current Board" at bounding box center [90, 82] width 68 height 14
click at [93, 139] on span "All Boards" at bounding box center [126, 140] width 146 height 21
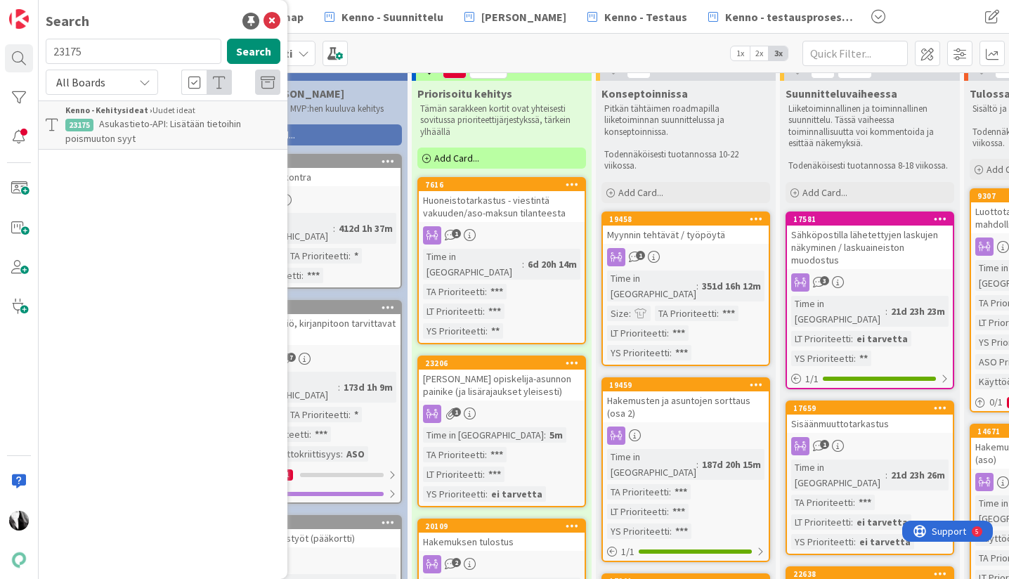
click at [164, 136] on p "Asukastieto-API: Lisätään tietoihin poismuuton syyt" at bounding box center [172, 132] width 215 height 30
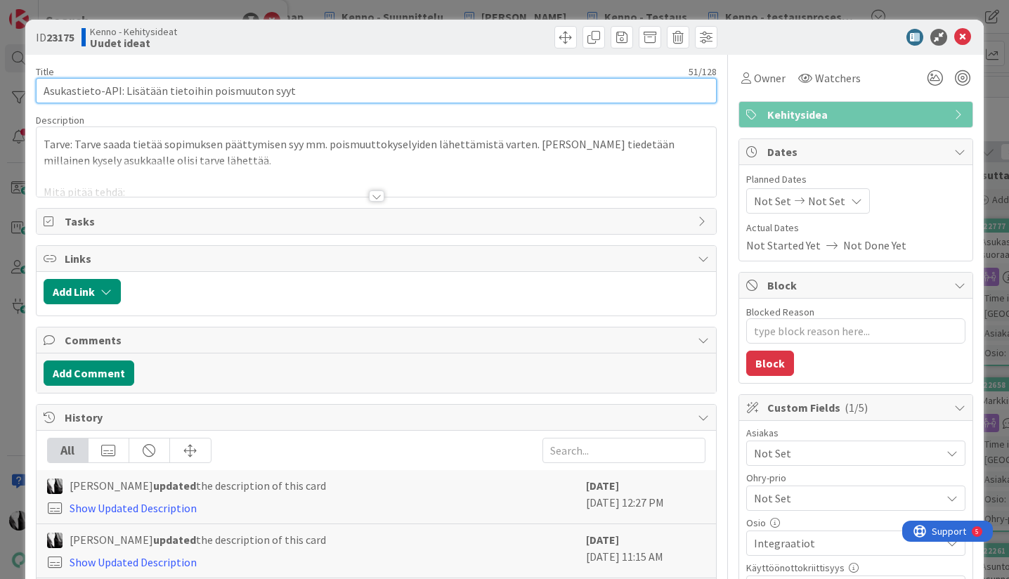
drag, startPoint x: 300, startPoint y: 91, endPoint x: 46, endPoint y: 100, distance: 253.8
click at [46, 99] on input "Asukastieto-API: Lisätään tietoihin poismuuton syyt" at bounding box center [376, 90] width 681 height 25
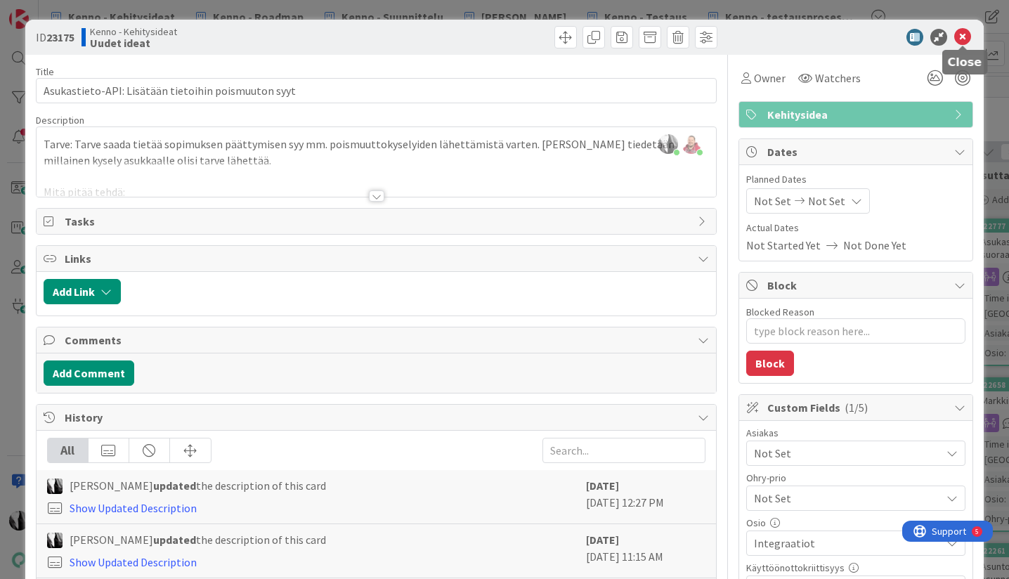
click at [966, 37] on icon at bounding box center [962, 37] width 17 height 17
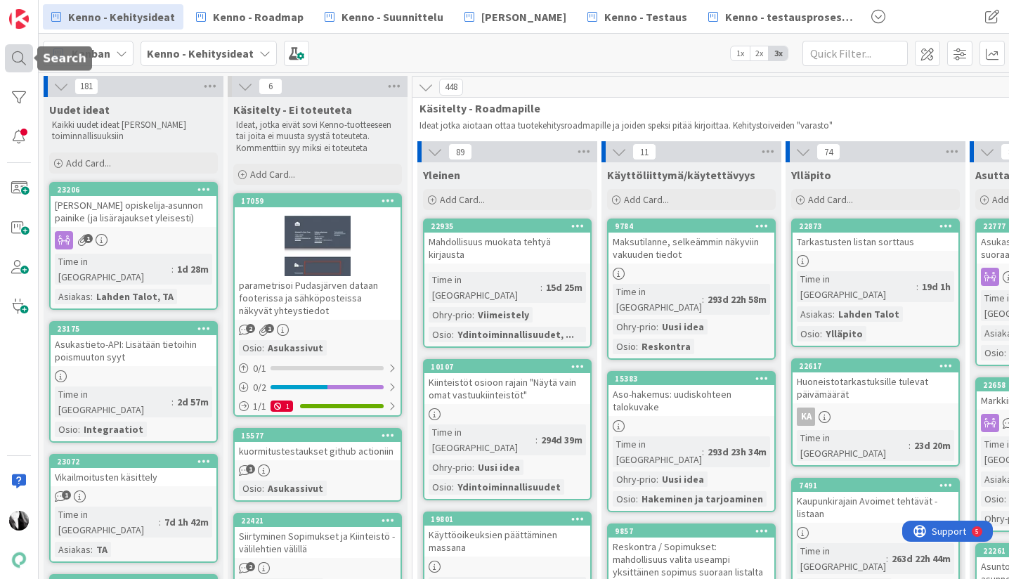
click at [22, 61] on div at bounding box center [19, 58] width 28 height 28
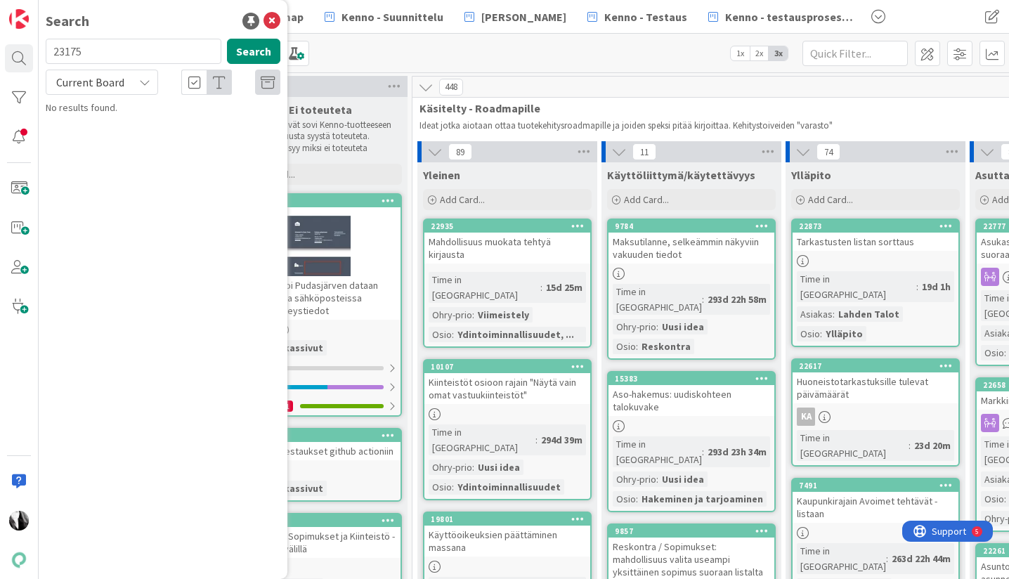
click at [144, 85] on icon at bounding box center [144, 82] width 11 height 11
click at [119, 138] on span "All Boards" at bounding box center [126, 140] width 146 height 21
click at [166, 133] on p "Asukastieto-API: Lisätään tietoihin poismuuton syyt" at bounding box center [172, 132] width 215 height 30
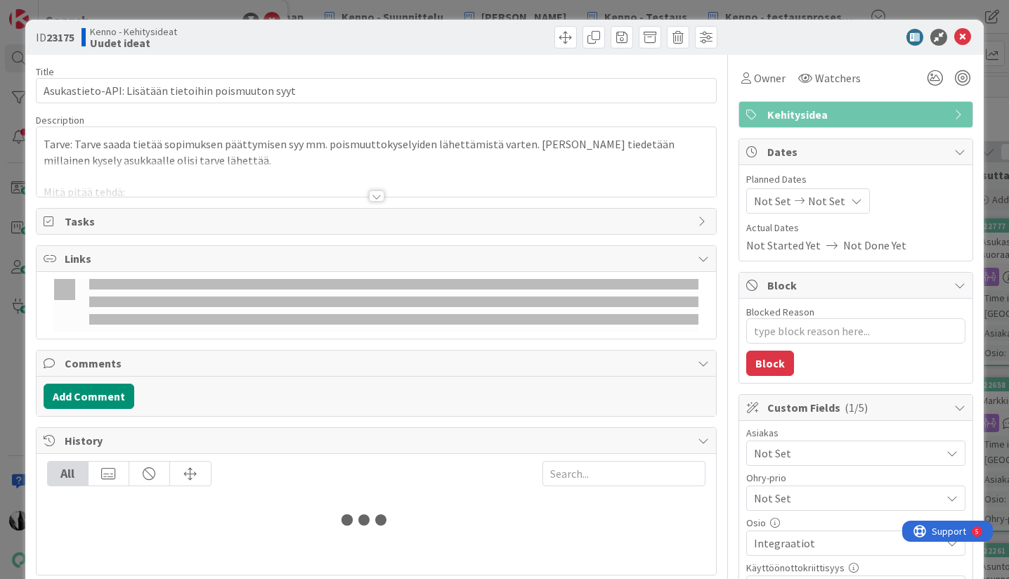
type textarea "x"
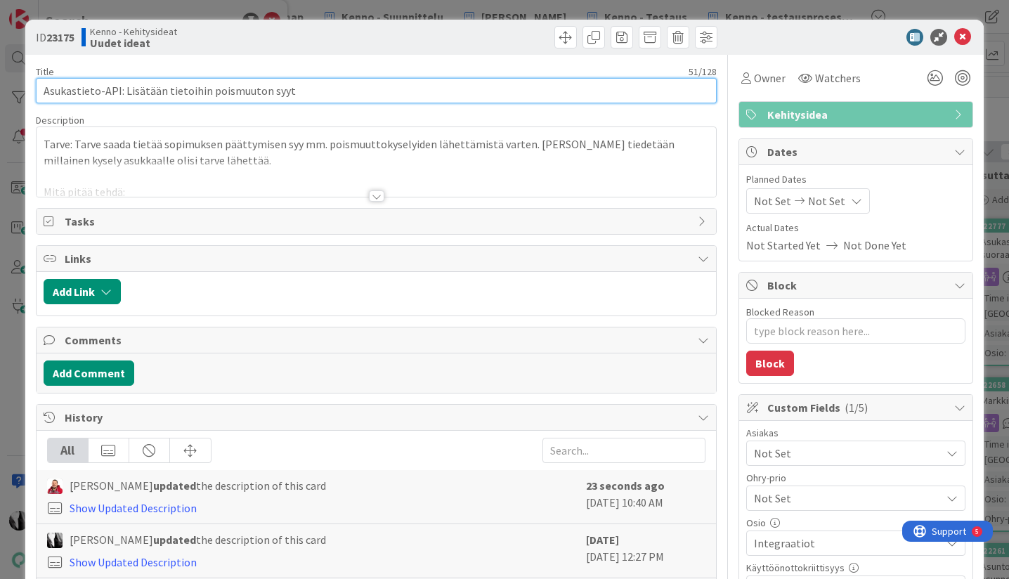
drag, startPoint x: 313, startPoint y: 82, endPoint x: 44, endPoint y: 91, distance: 269.2
click at [44, 91] on input "Asukastieto-API: Lisätään tietoihin poismuuton syyt" at bounding box center [376, 90] width 681 height 25
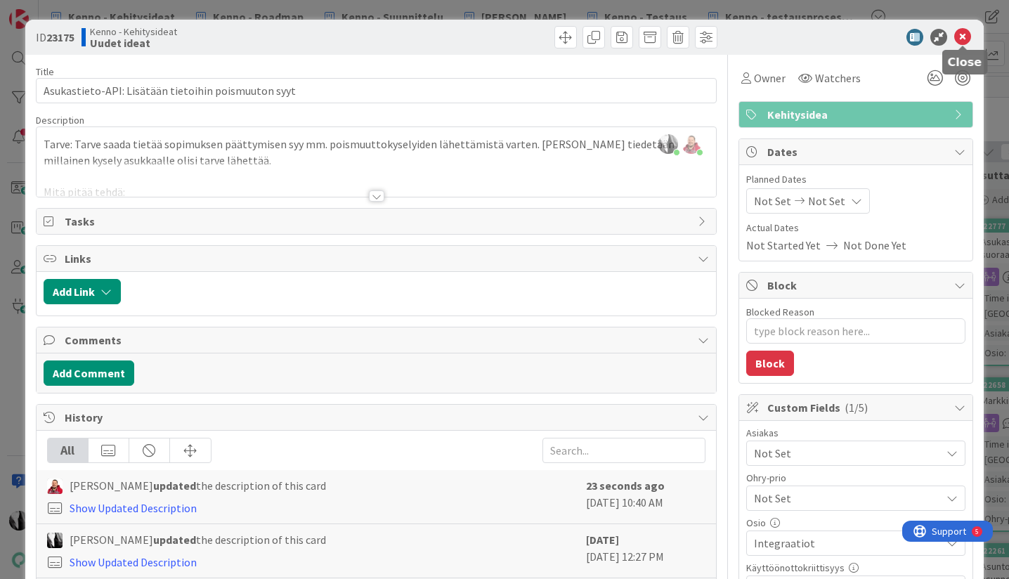
click at [964, 36] on icon at bounding box center [962, 37] width 17 height 17
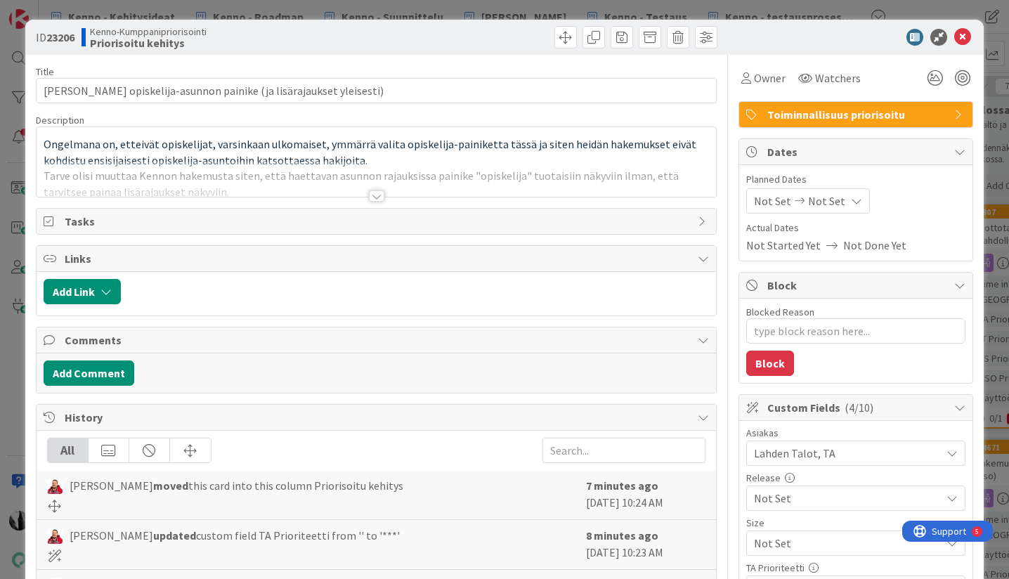
type textarea "x"
click at [377, 194] on div at bounding box center [376, 195] width 15 height 11
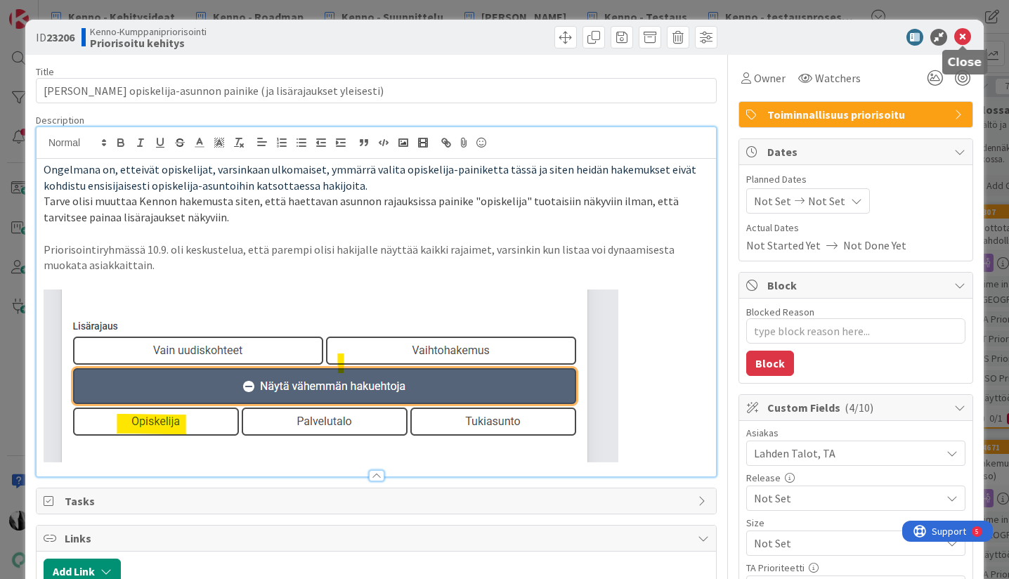
click at [957, 36] on icon at bounding box center [962, 37] width 17 height 17
